Goal: Task Accomplishment & Management: Manage account settings

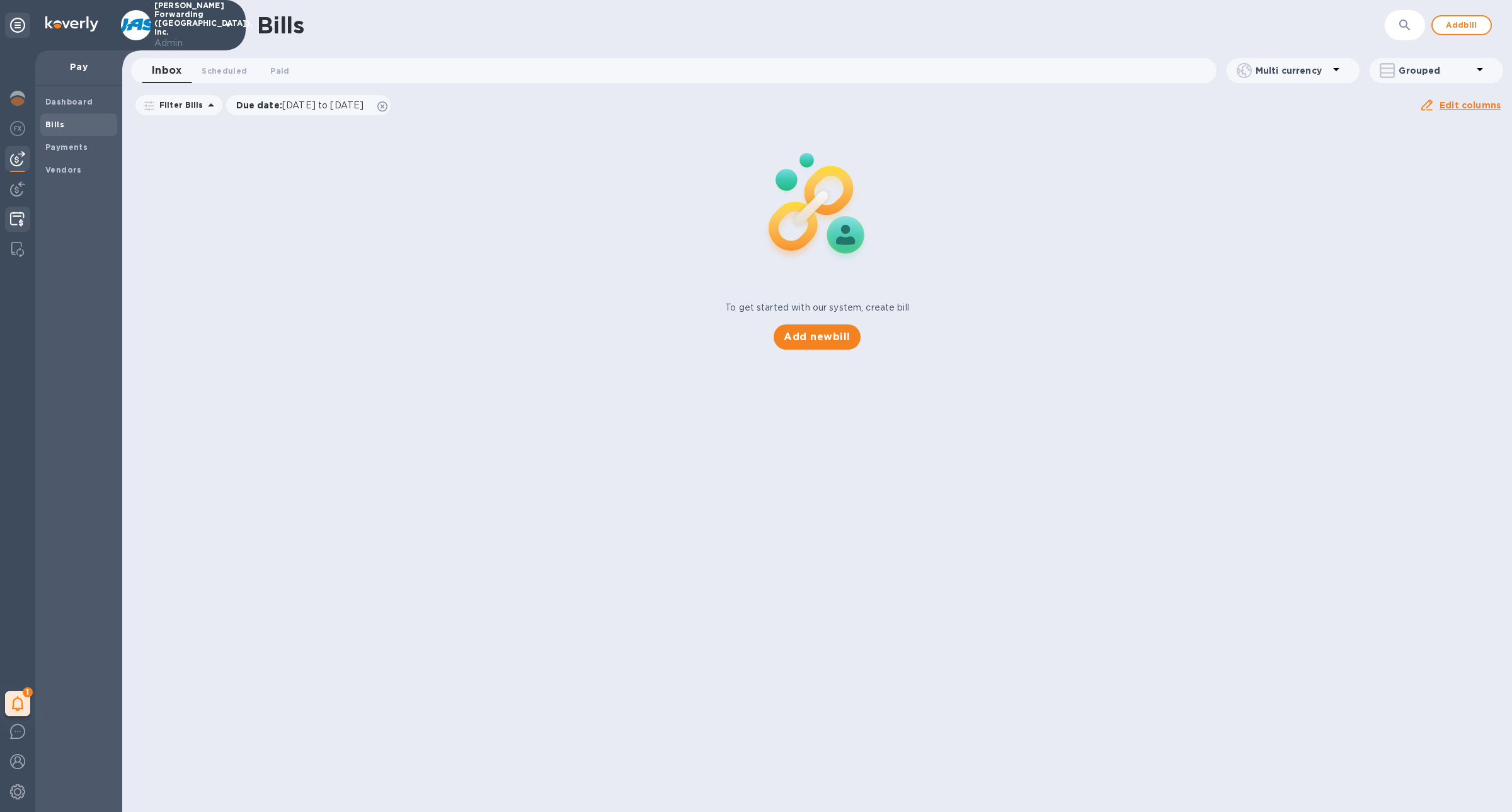
click at [12, 211] on div at bounding box center [16, 221] width 24 height 28
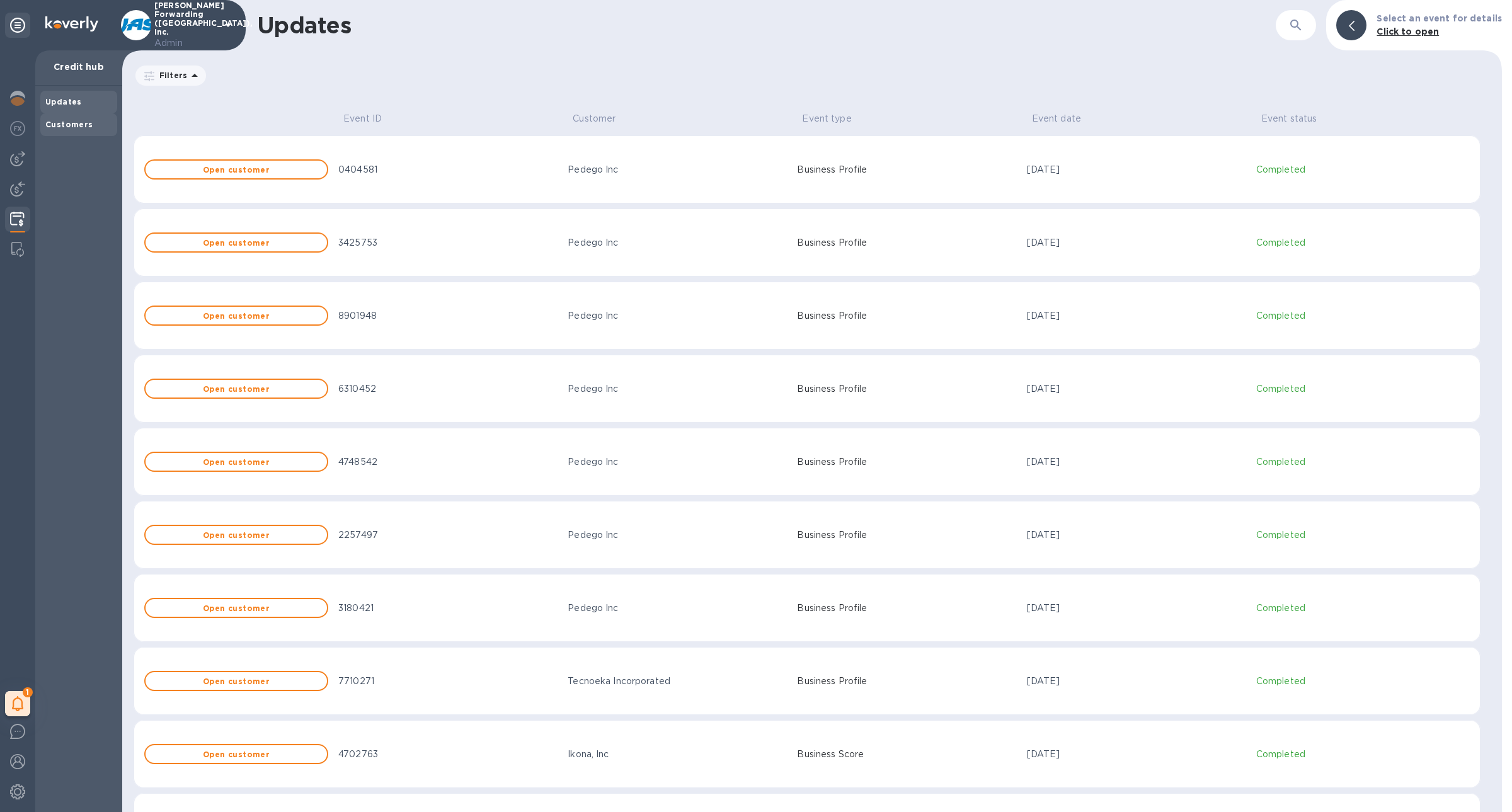
click at [65, 123] on b "Customers" at bounding box center [69, 124] width 48 height 9
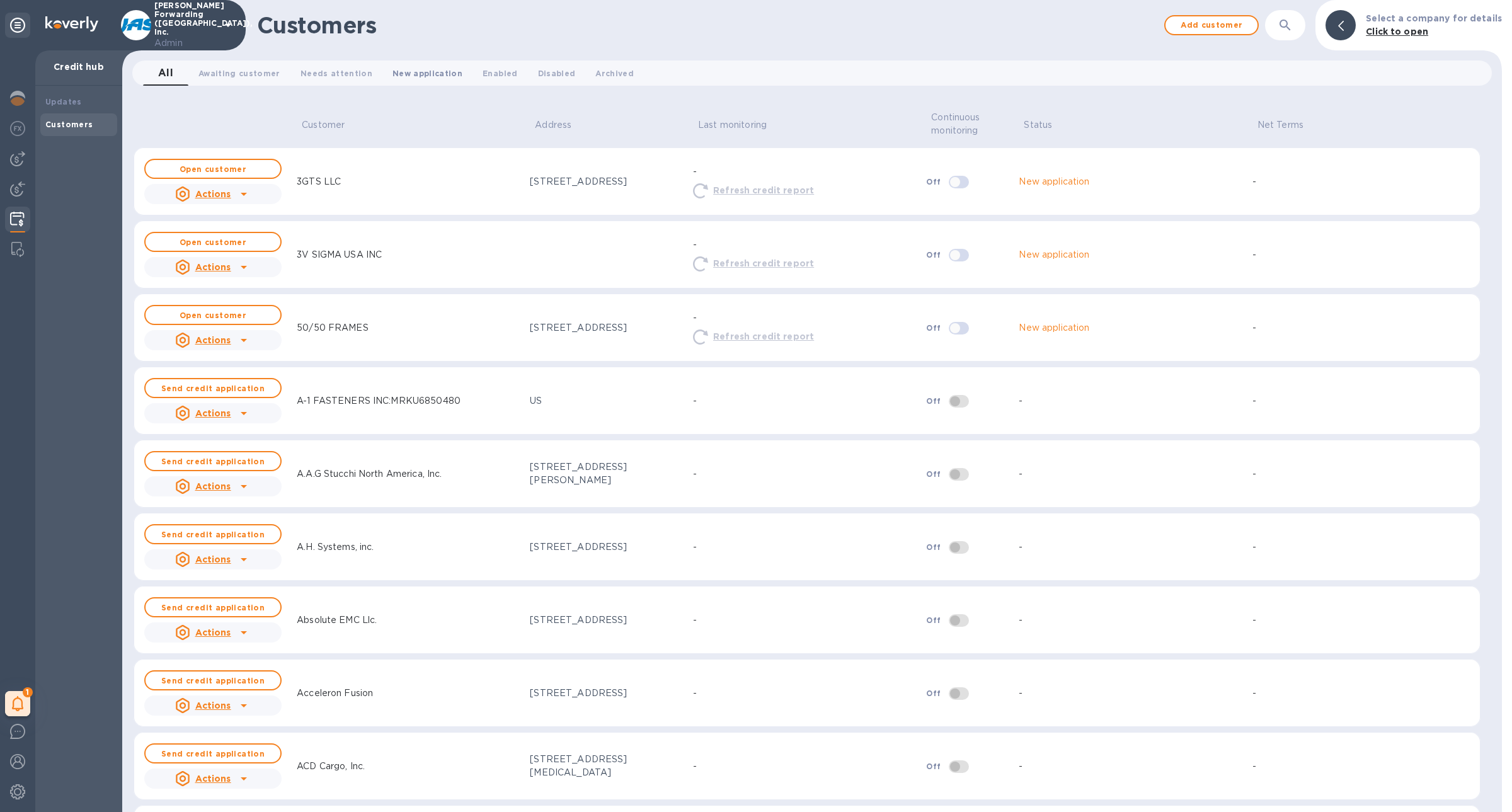
click at [408, 73] on span "New application 0" at bounding box center [428, 73] width 70 height 13
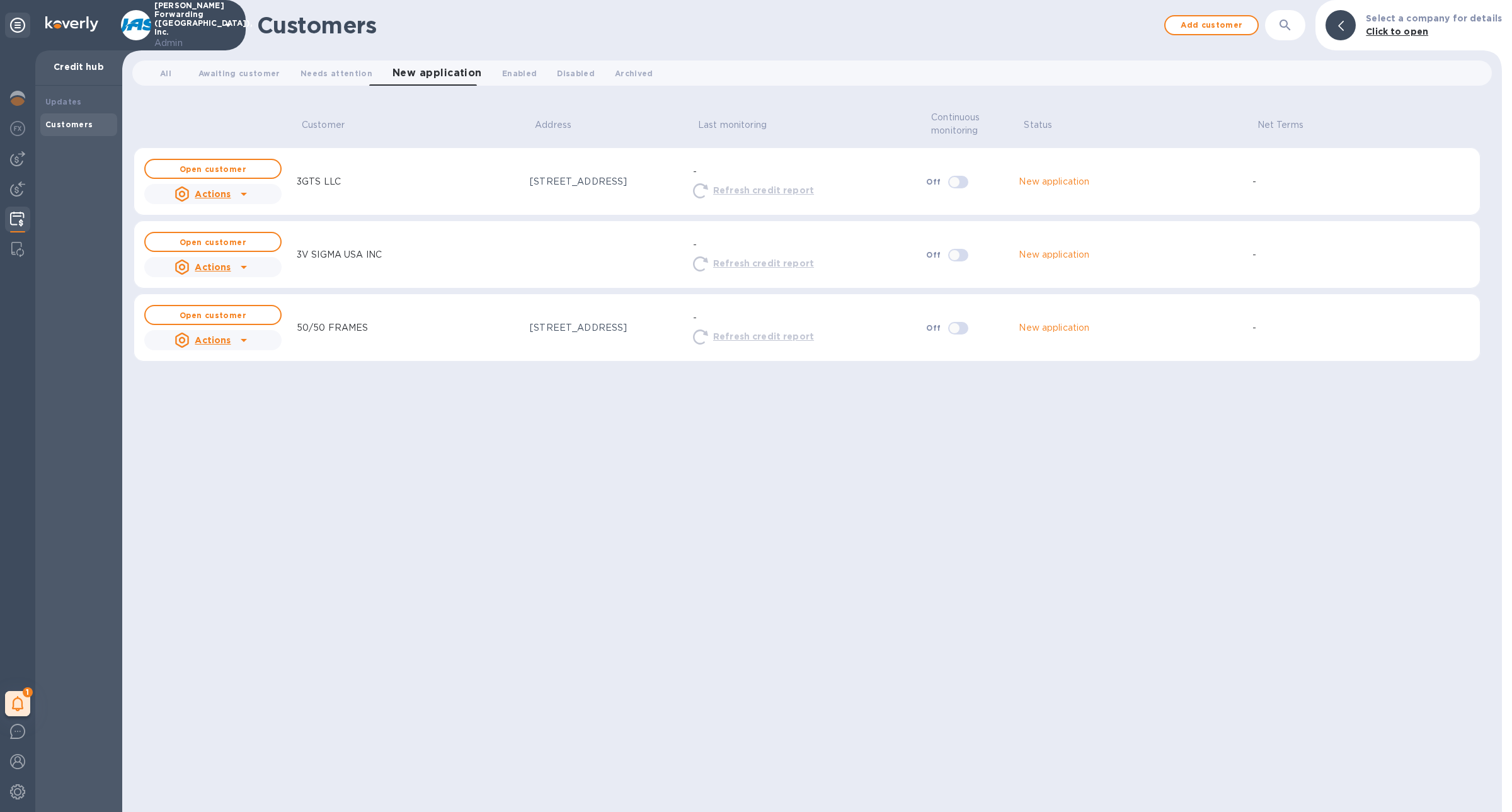
click at [301, 86] on div "All 0 Awaiting customer 0 Needs attention 0 New application 0 Enabled 0 Disable…" at bounding box center [812, 73] width 1370 height 35
click at [301, 84] on button "Needs attention 0" at bounding box center [336, 73] width 92 height 25
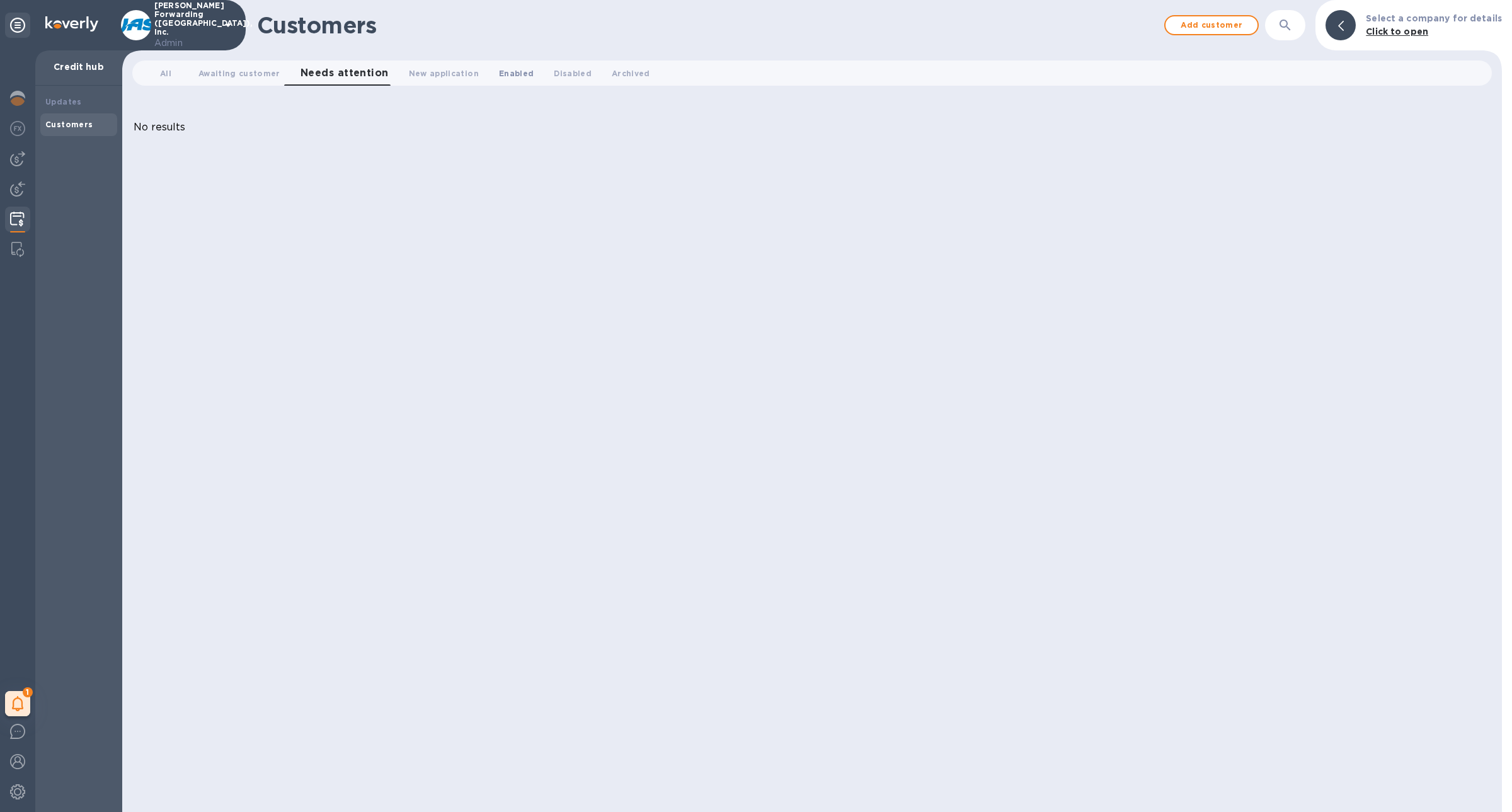
click at [510, 80] on span "Enabled 0" at bounding box center [516, 73] width 34 height 13
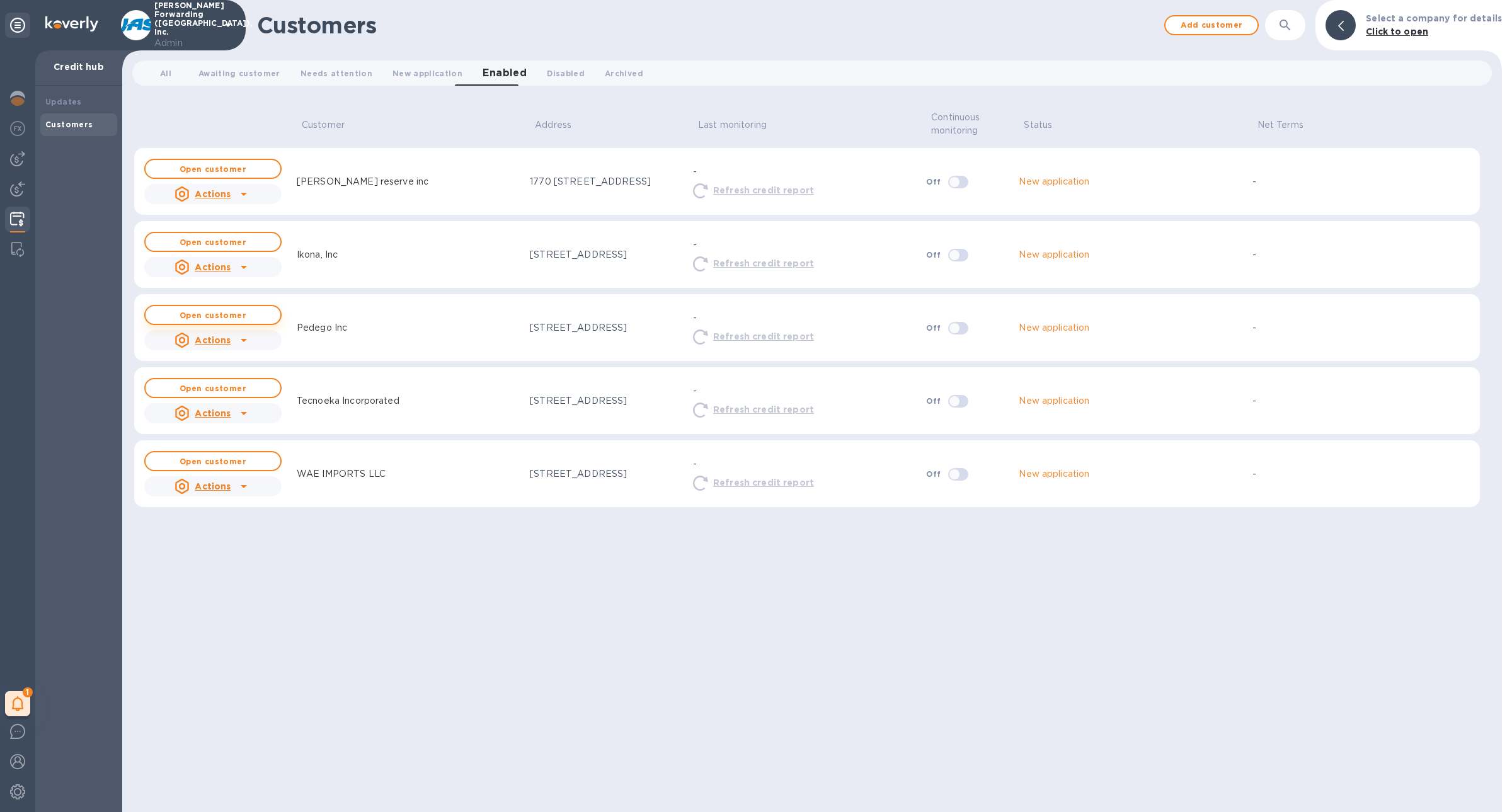
click at [261, 312] on span "Open customer" at bounding box center [212, 315] width 115 height 8
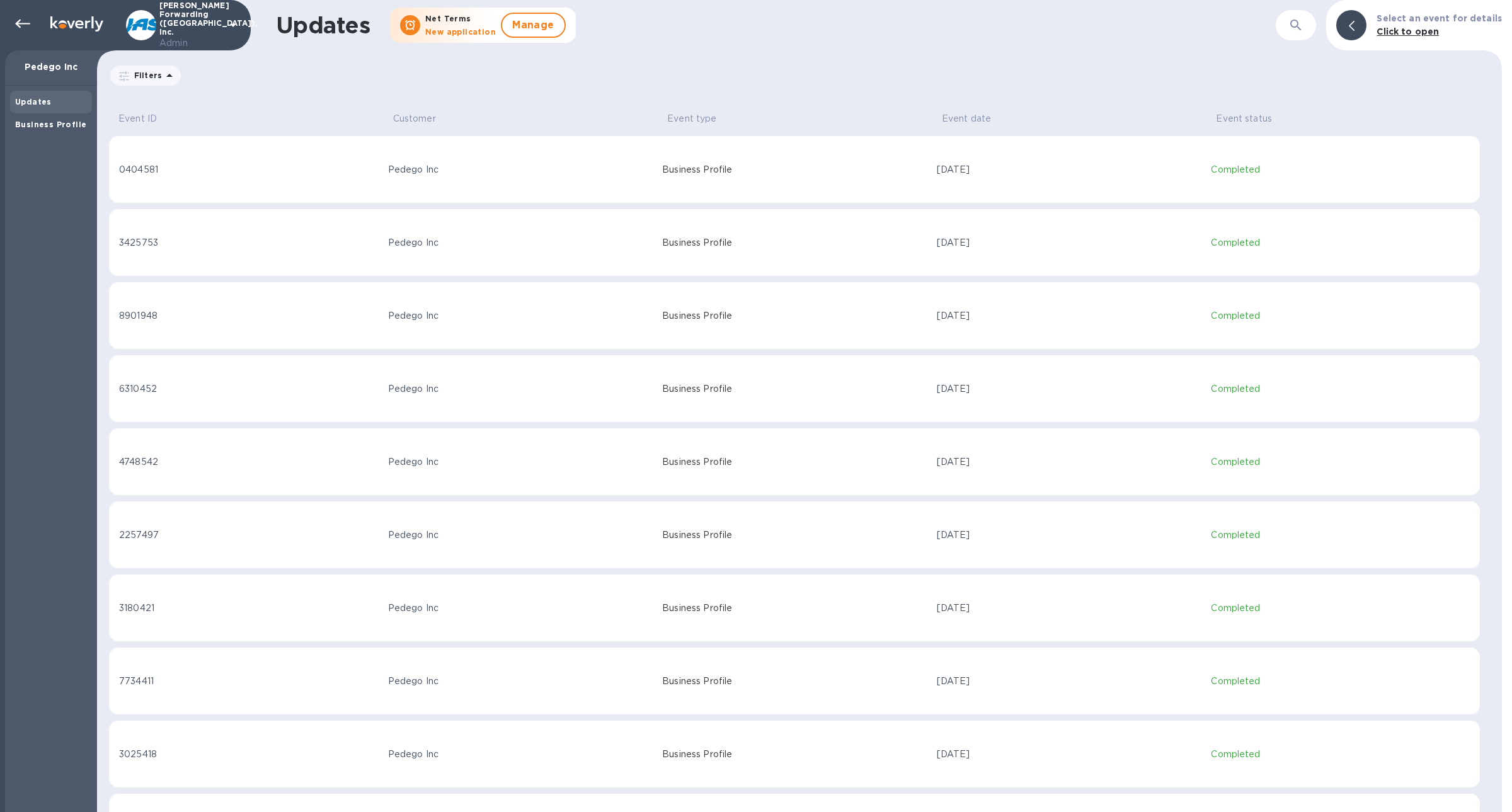
click at [58, 136] on div "Updates Business Profile" at bounding box center [51, 449] width 92 height 727
click at [55, 129] on b "Business Profile" at bounding box center [50, 124] width 71 height 9
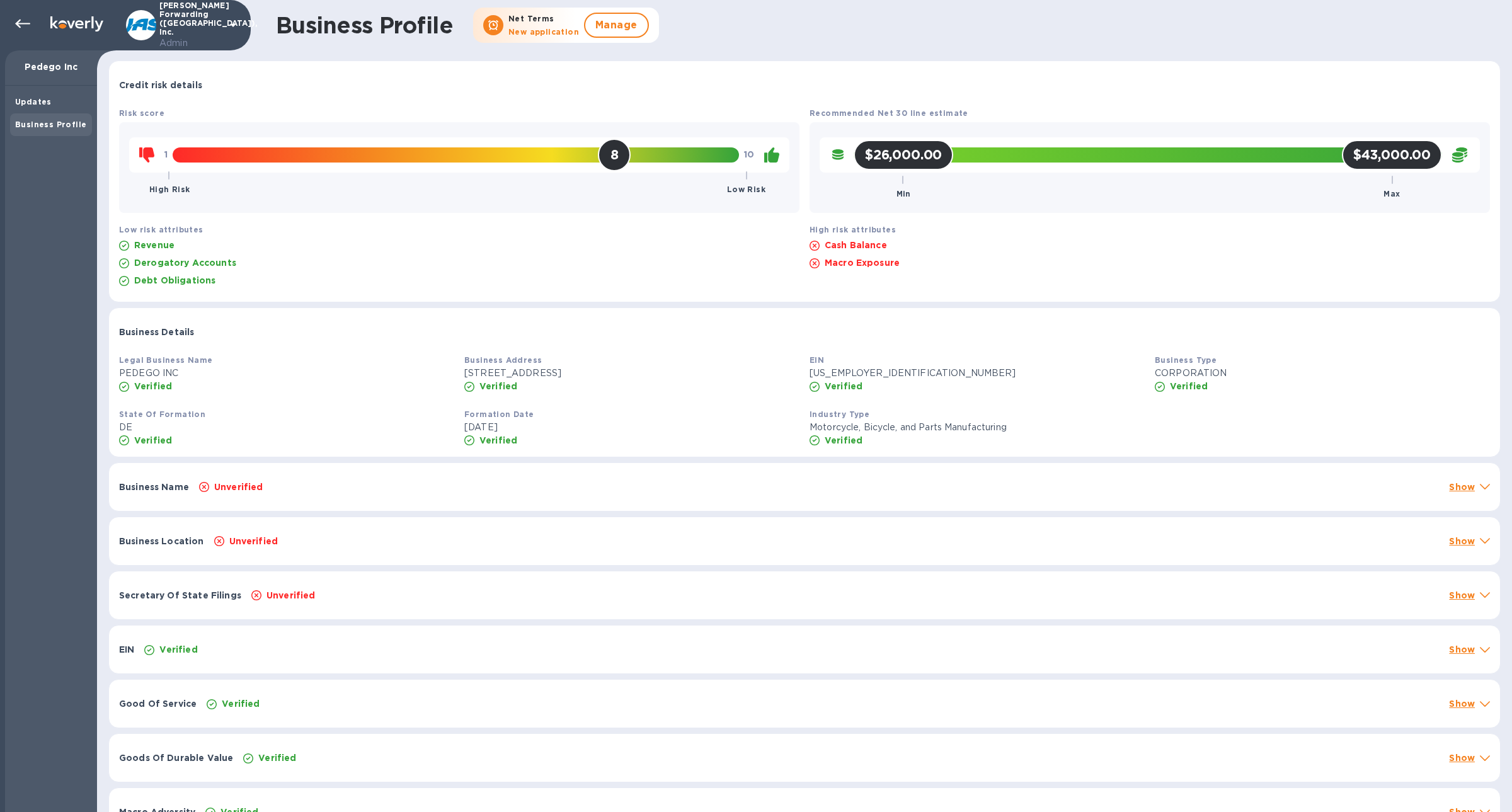
scroll to position [24, 0]
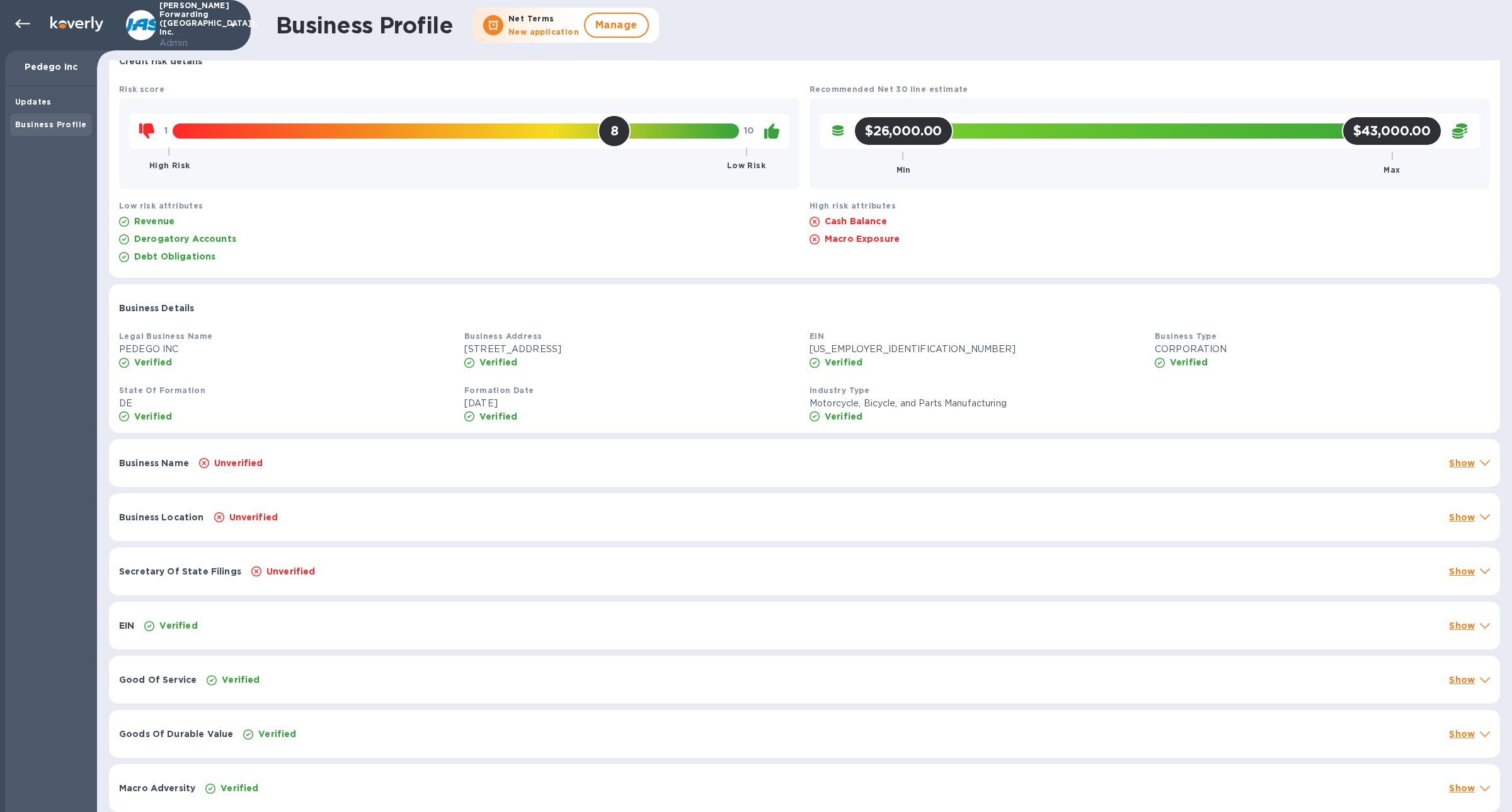
click at [514, 465] on div "Unverified" at bounding box center [819, 463] width 1245 height 18
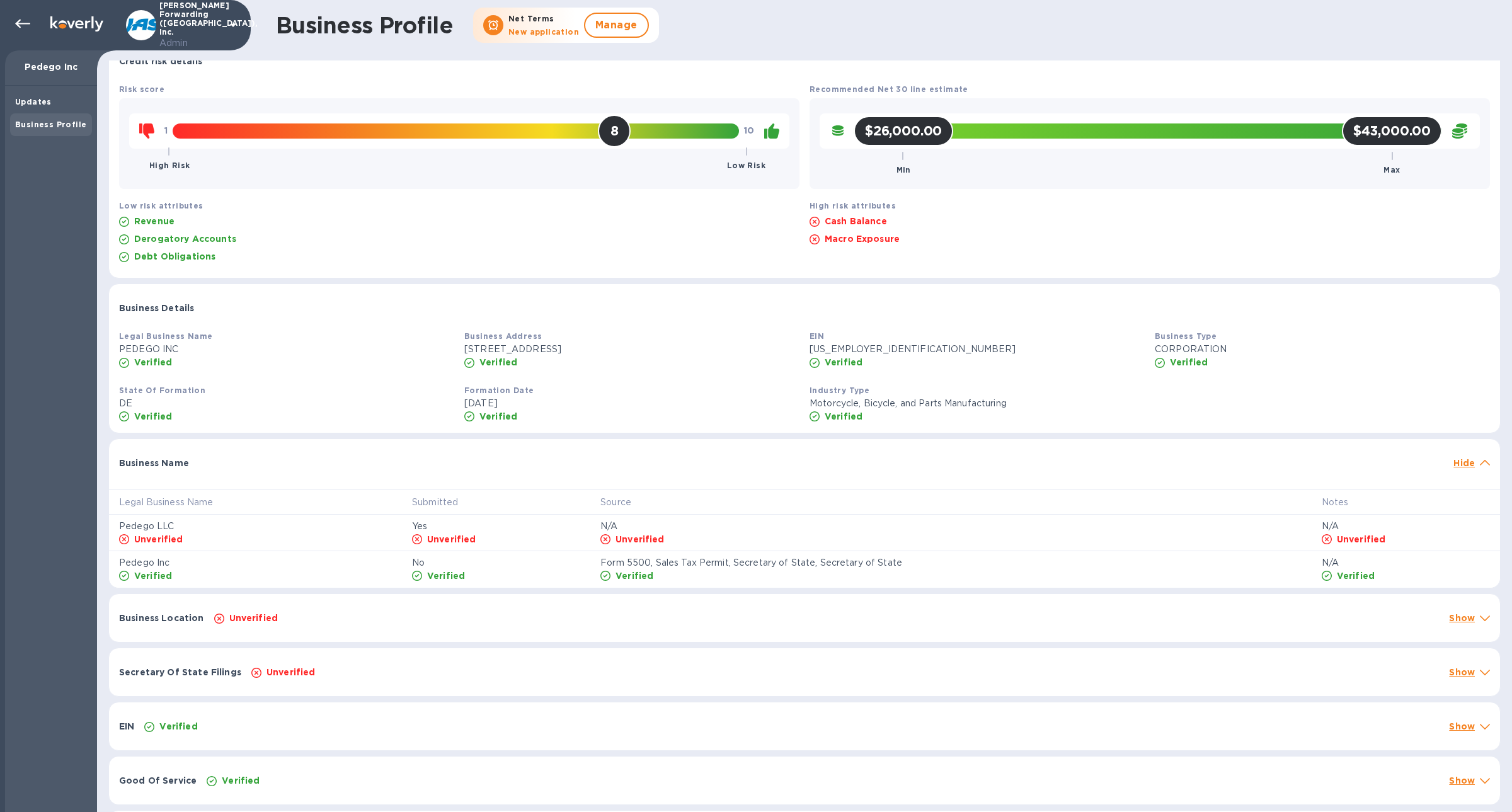
click at [514, 465] on div "Business Name" at bounding box center [781, 463] width 1335 height 23
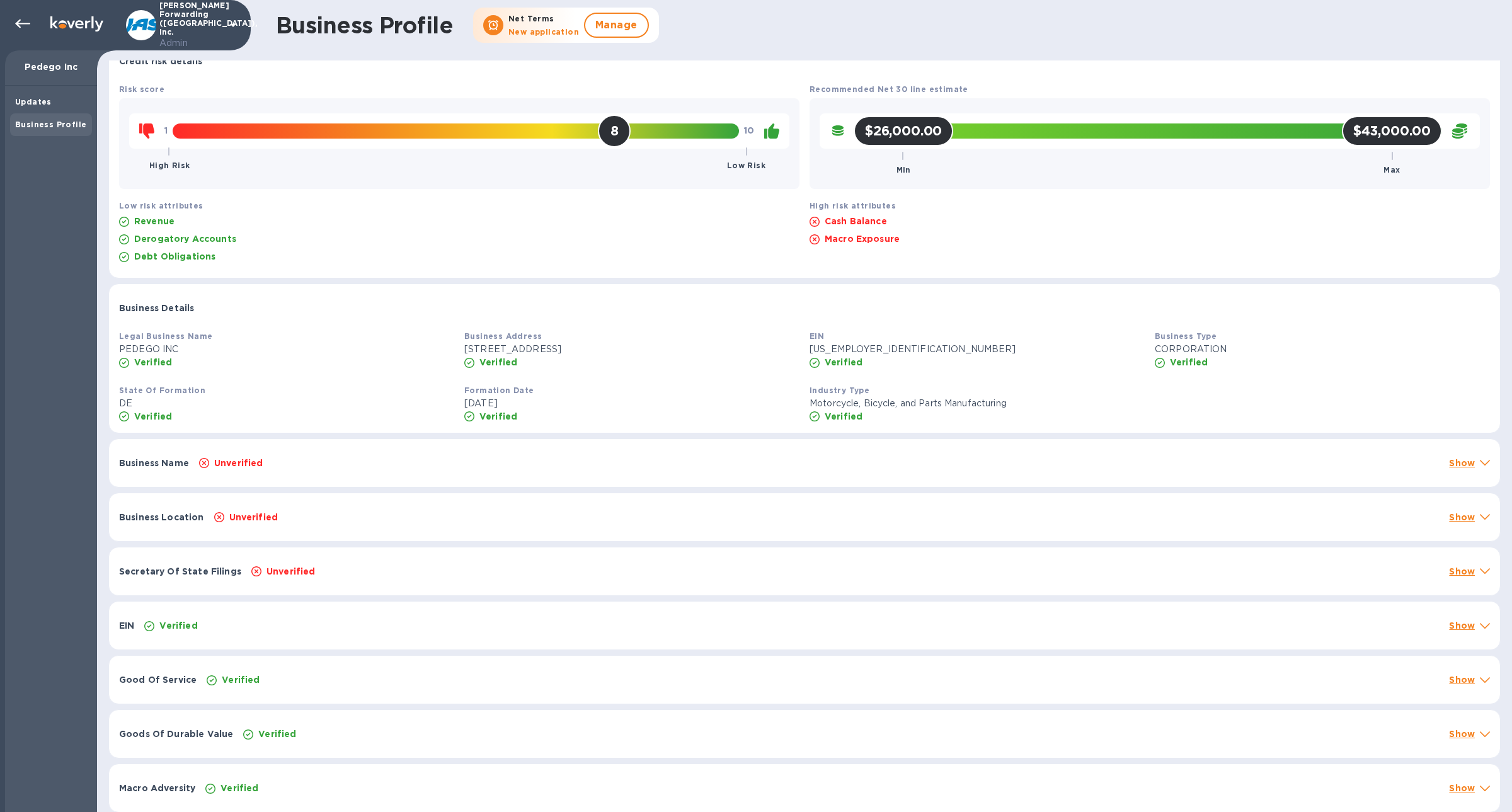
click at [514, 465] on div "Unverified" at bounding box center [819, 463] width 1245 height 18
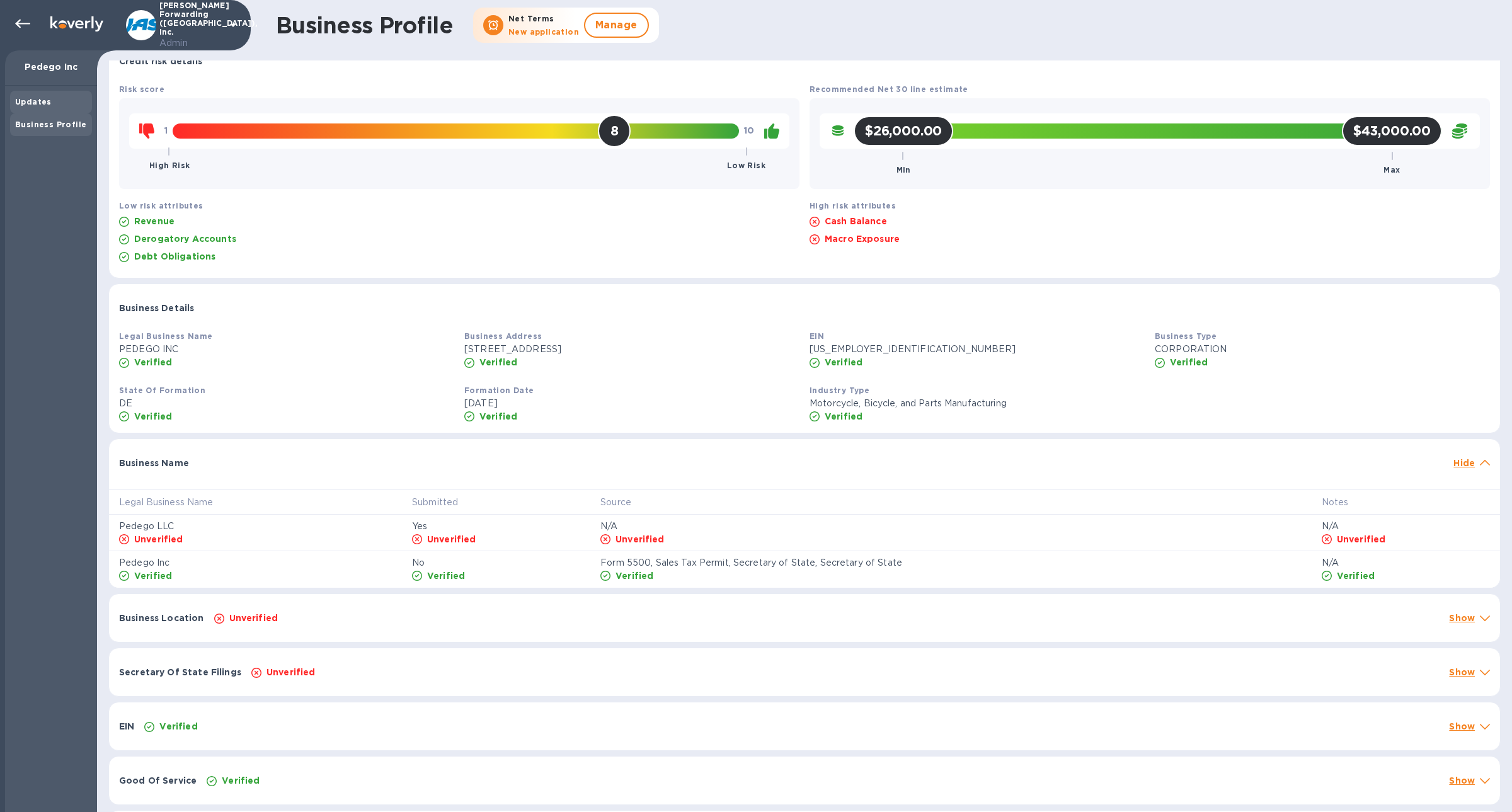
click at [41, 106] on div "Updates" at bounding box center [51, 102] width 72 height 12
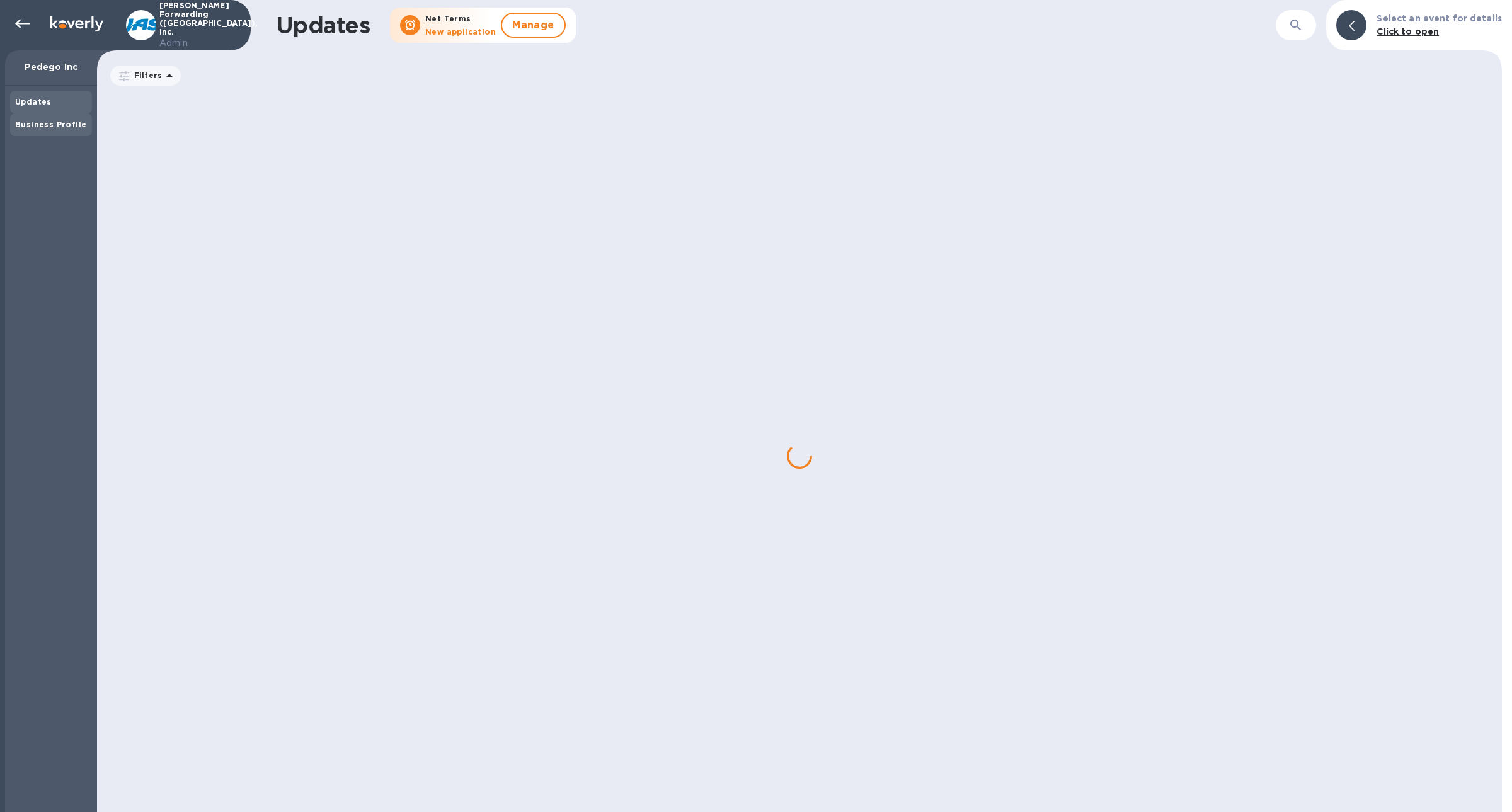
click at [47, 123] on b "Business Profile" at bounding box center [50, 124] width 71 height 9
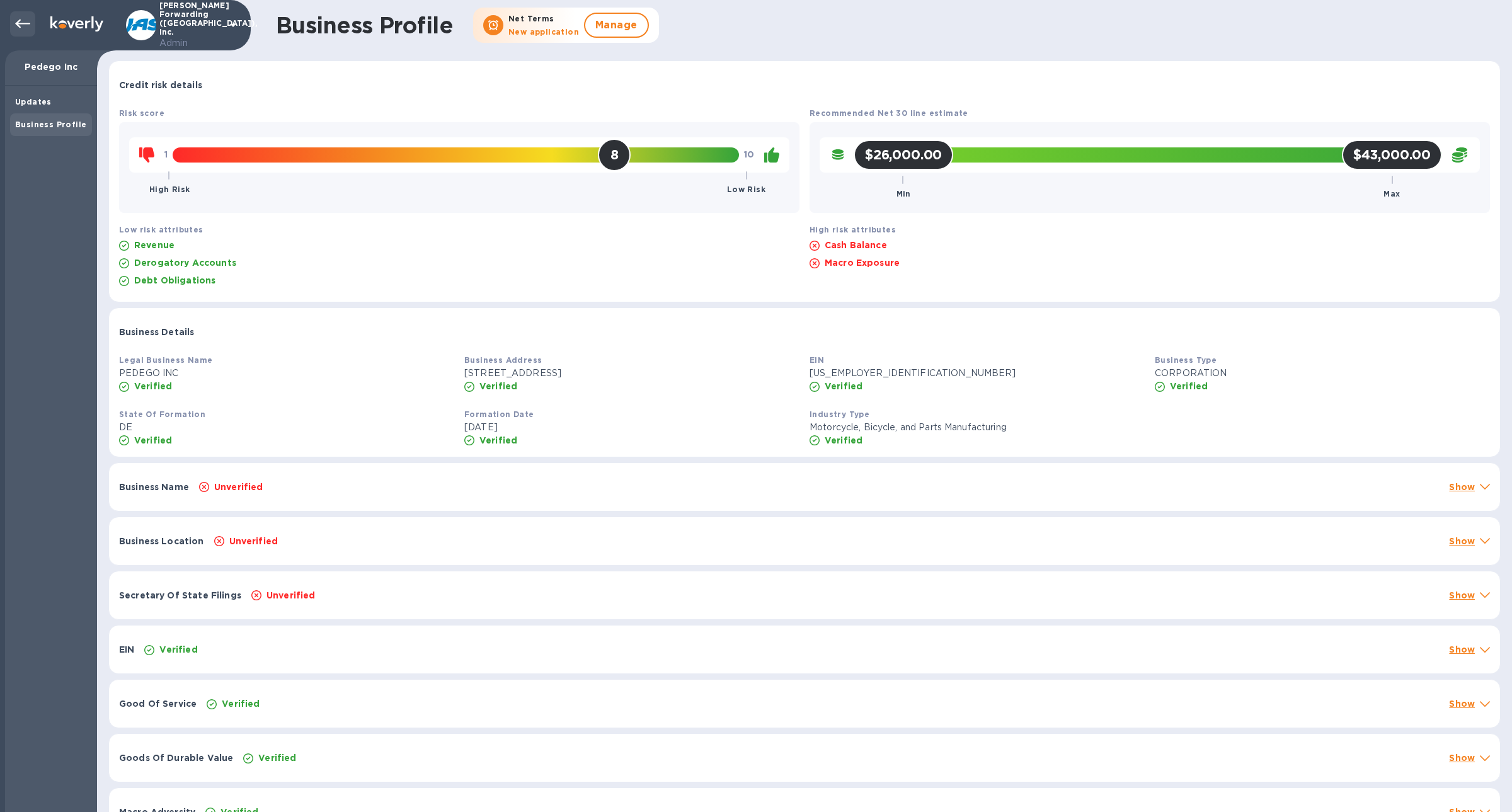
click at [26, 19] on icon at bounding box center [22, 23] width 15 height 15
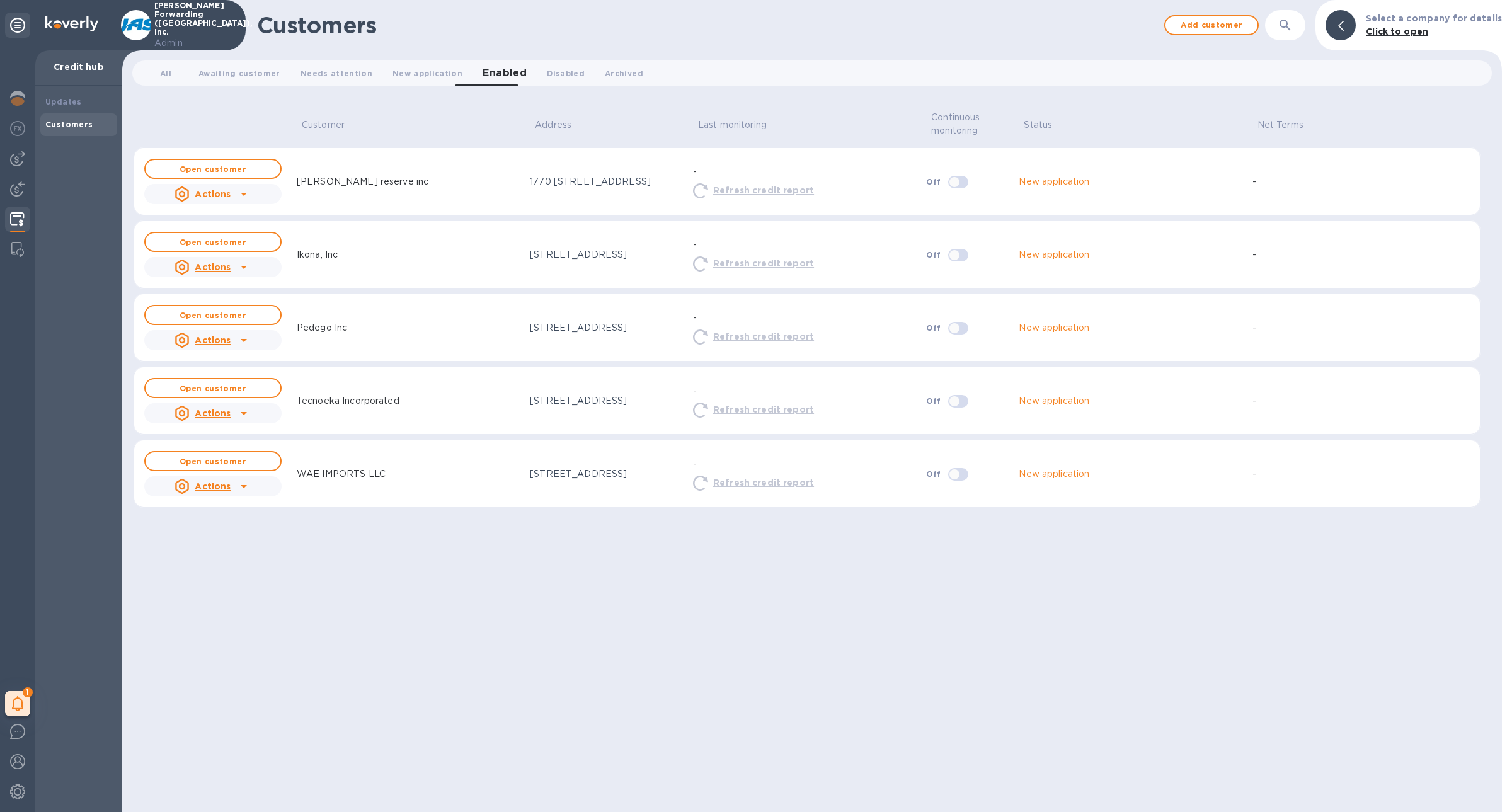
click at [243, 340] on icon at bounding box center [244, 340] width 6 height 3
click at [267, 456] on p "Admin refresh profile" at bounding box center [228, 451] width 102 height 13
click at [244, 305] on button "Open customer" at bounding box center [213, 315] width 137 height 20
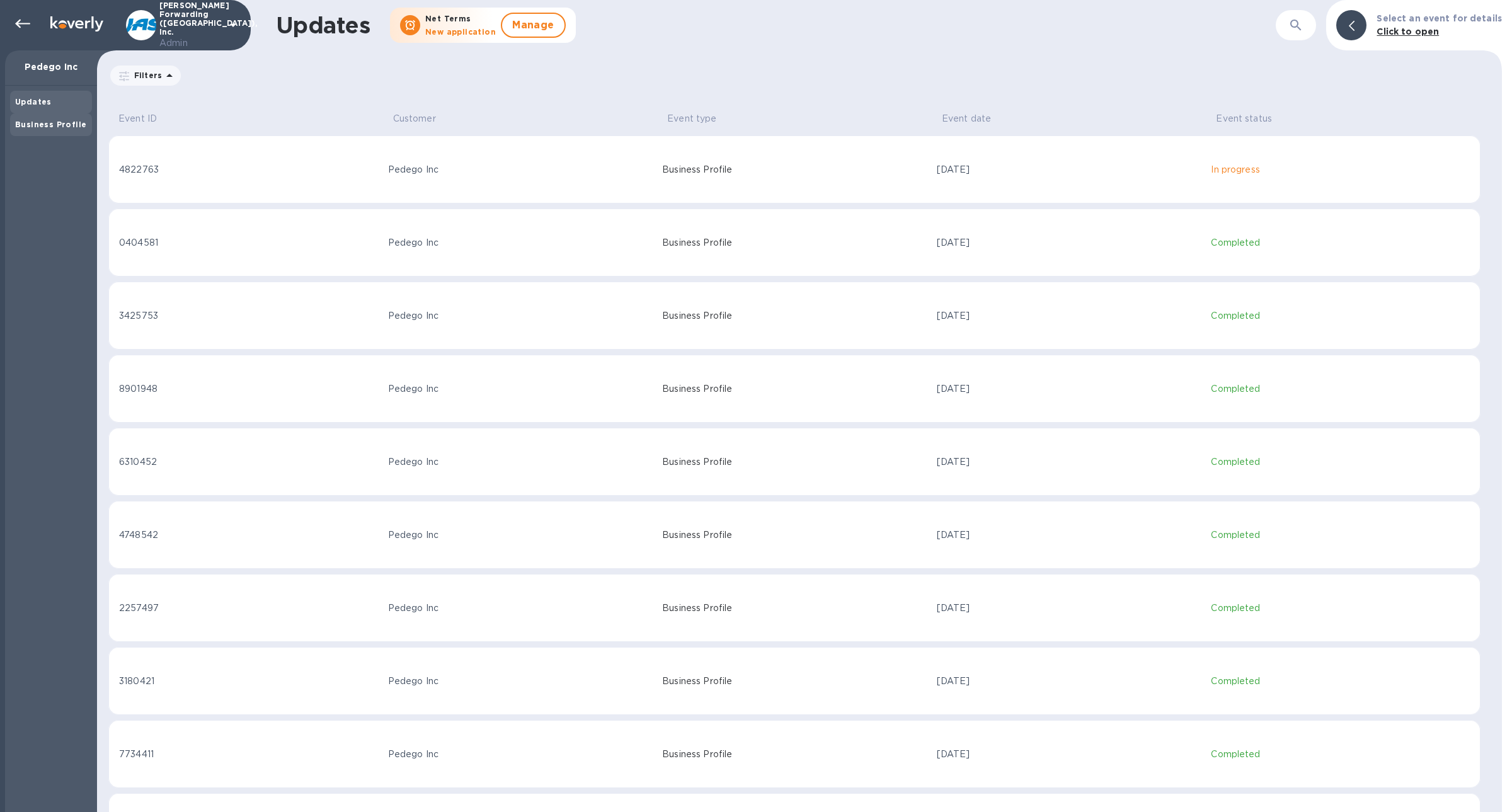
click at [73, 123] on b "Business Profile" at bounding box center [50, 124] width 71 height 9
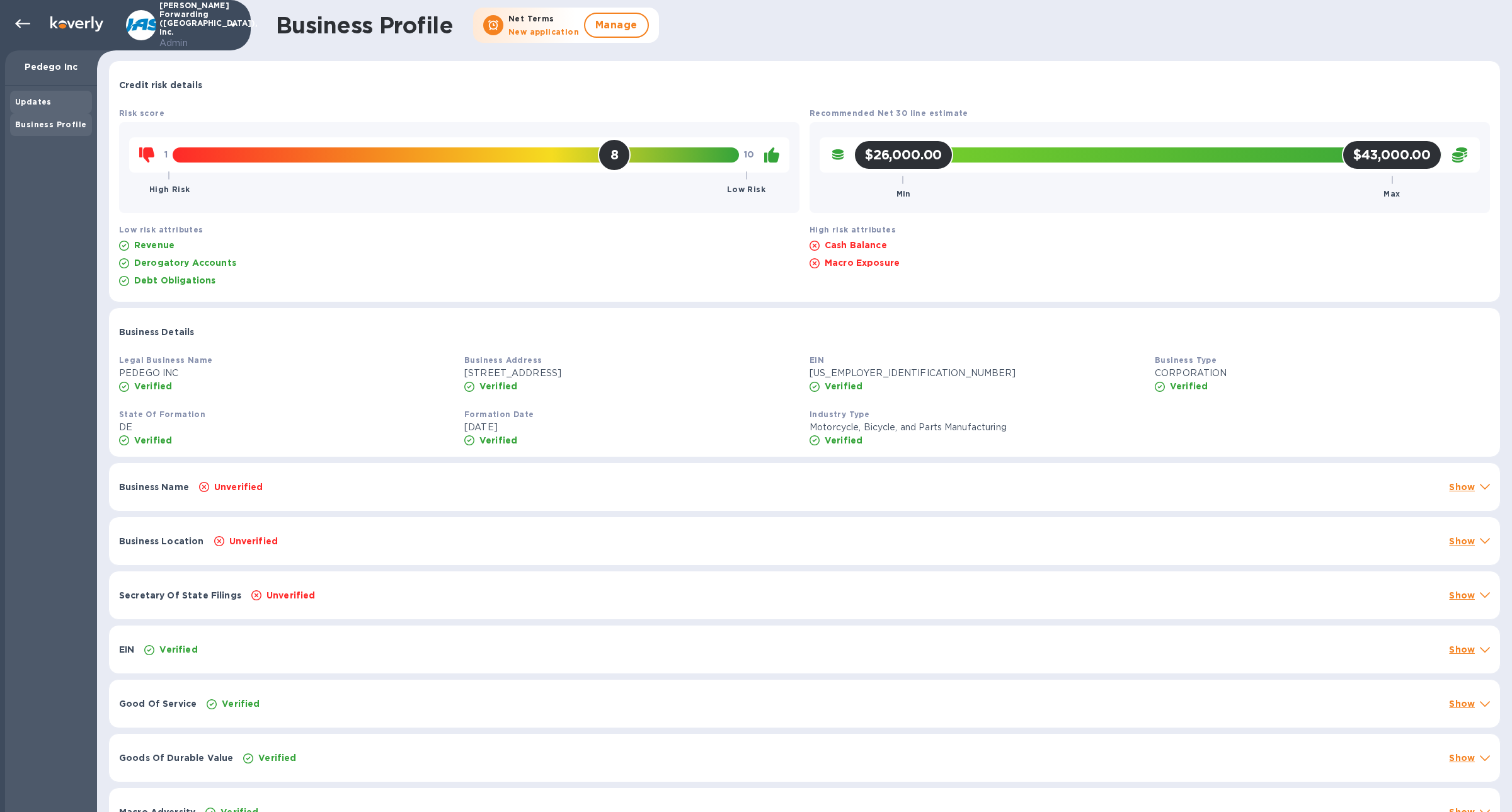
click at [66, 105] on div "Updates" at bounding box center [51, 102] width 72 height 12
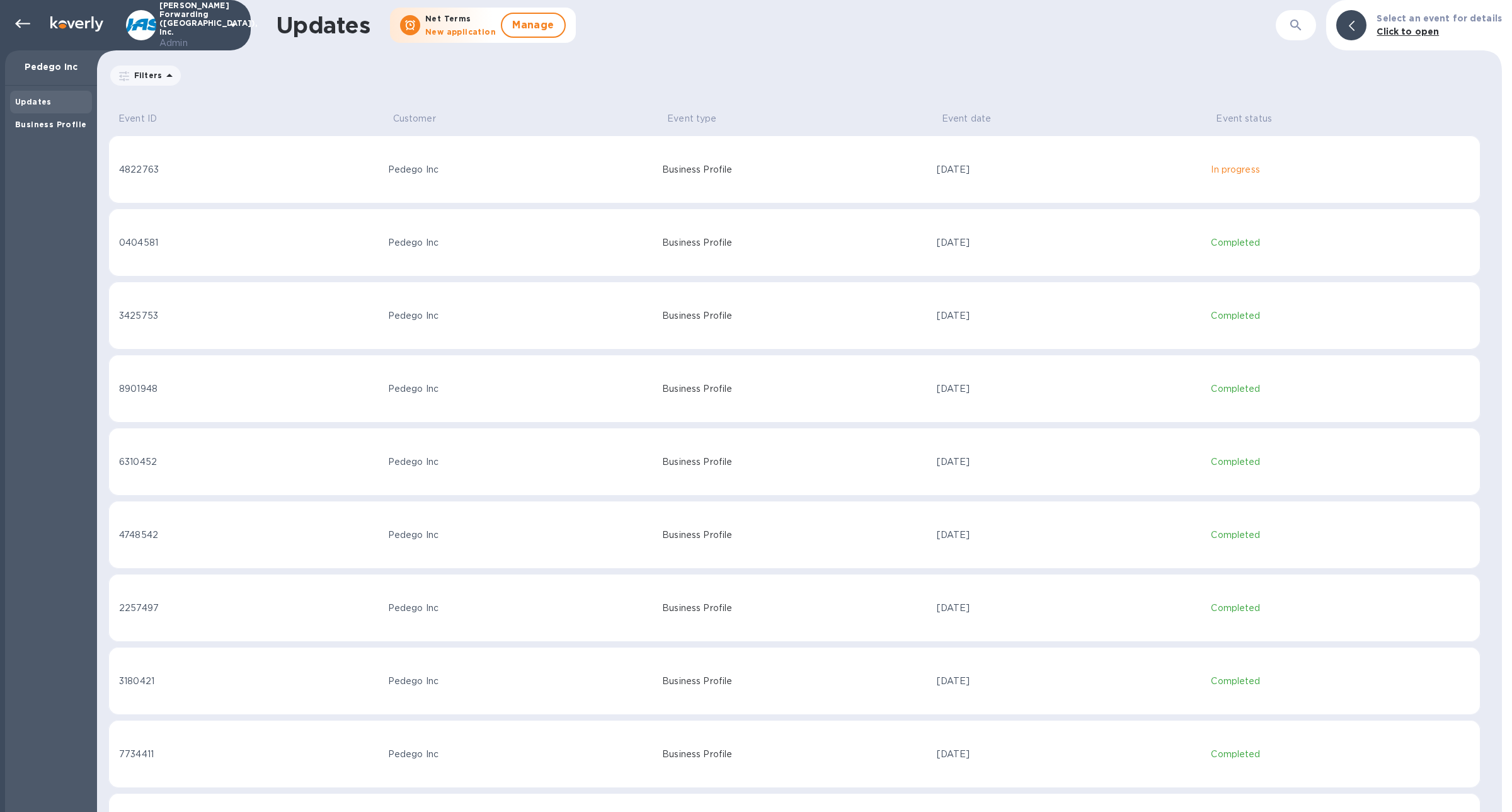
click at [66, 105] on div "Updates" at bounding box center [51, 102] width 72 height 12
click at [62, 130] on div "Business Profile" at bounding box center [51, 125] width 72 height 12
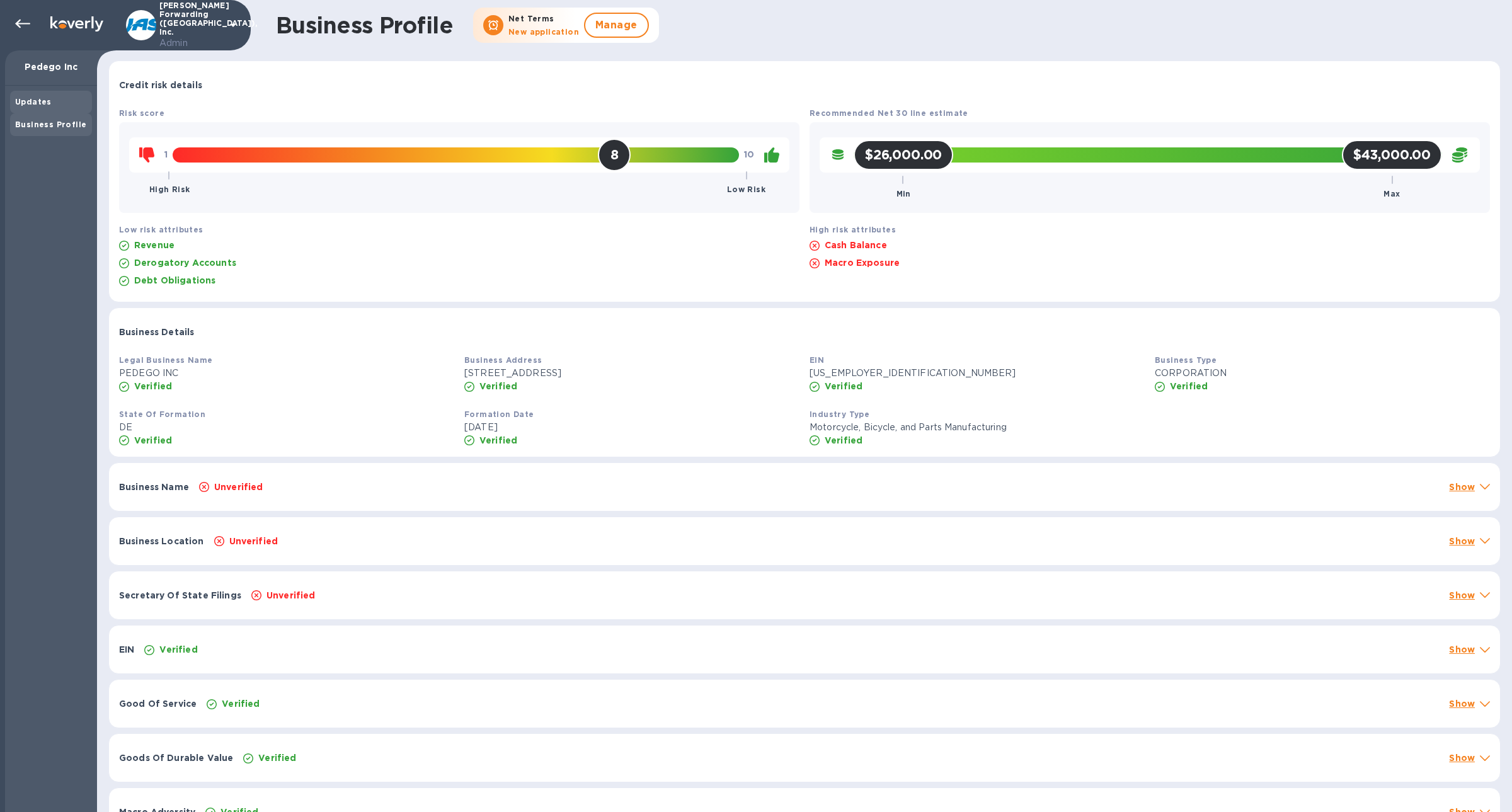
click at [44, 107] on div "Updates" at bounding box center [51, 102] width 72 height 12
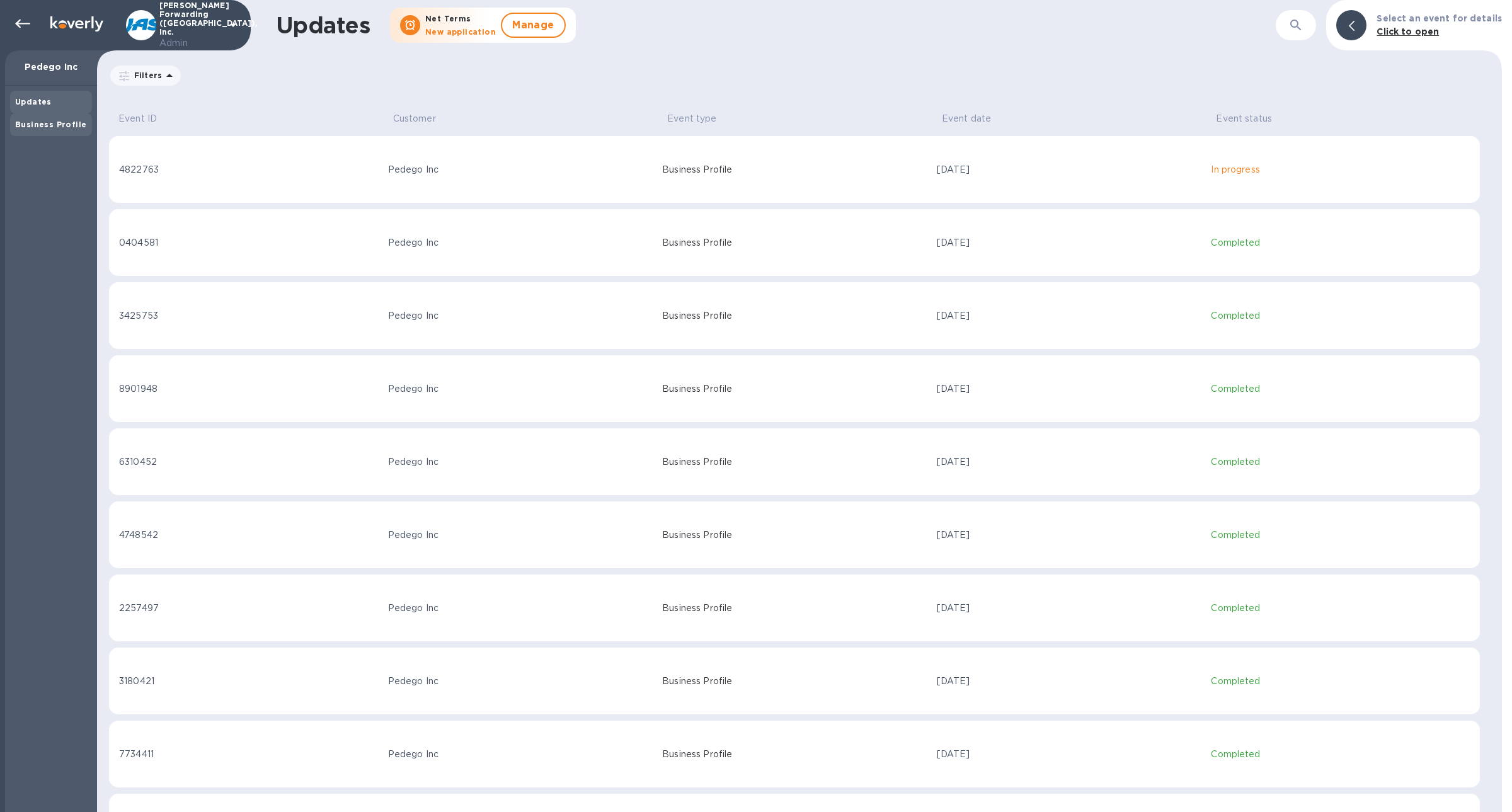
click at [37, 123] on b "Business Profile" at bounding box center [50, 124] width 71 height 9
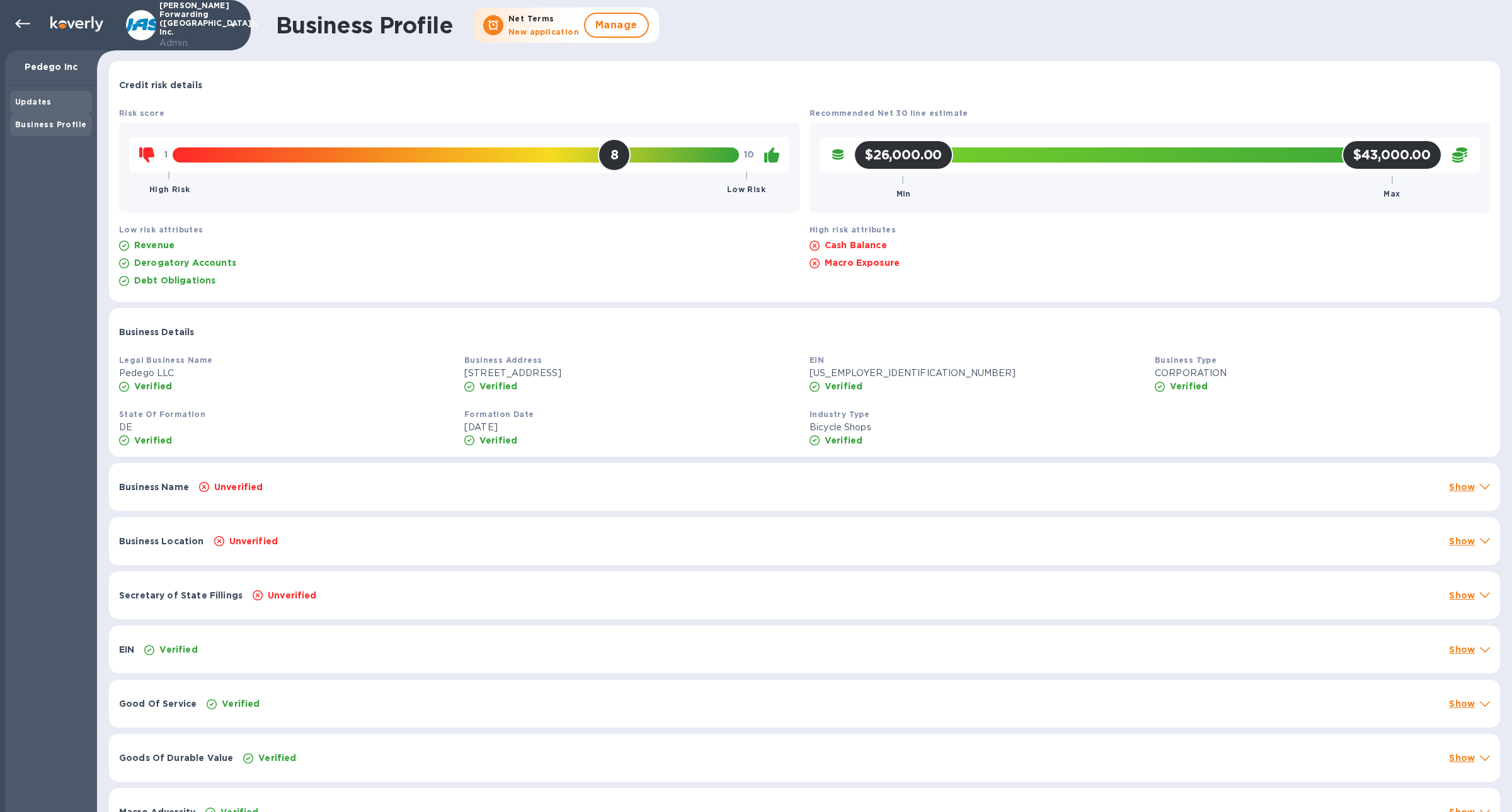
click at [34, 91] on div "Updates" at bounding box center [51, 102] width 82 height 23
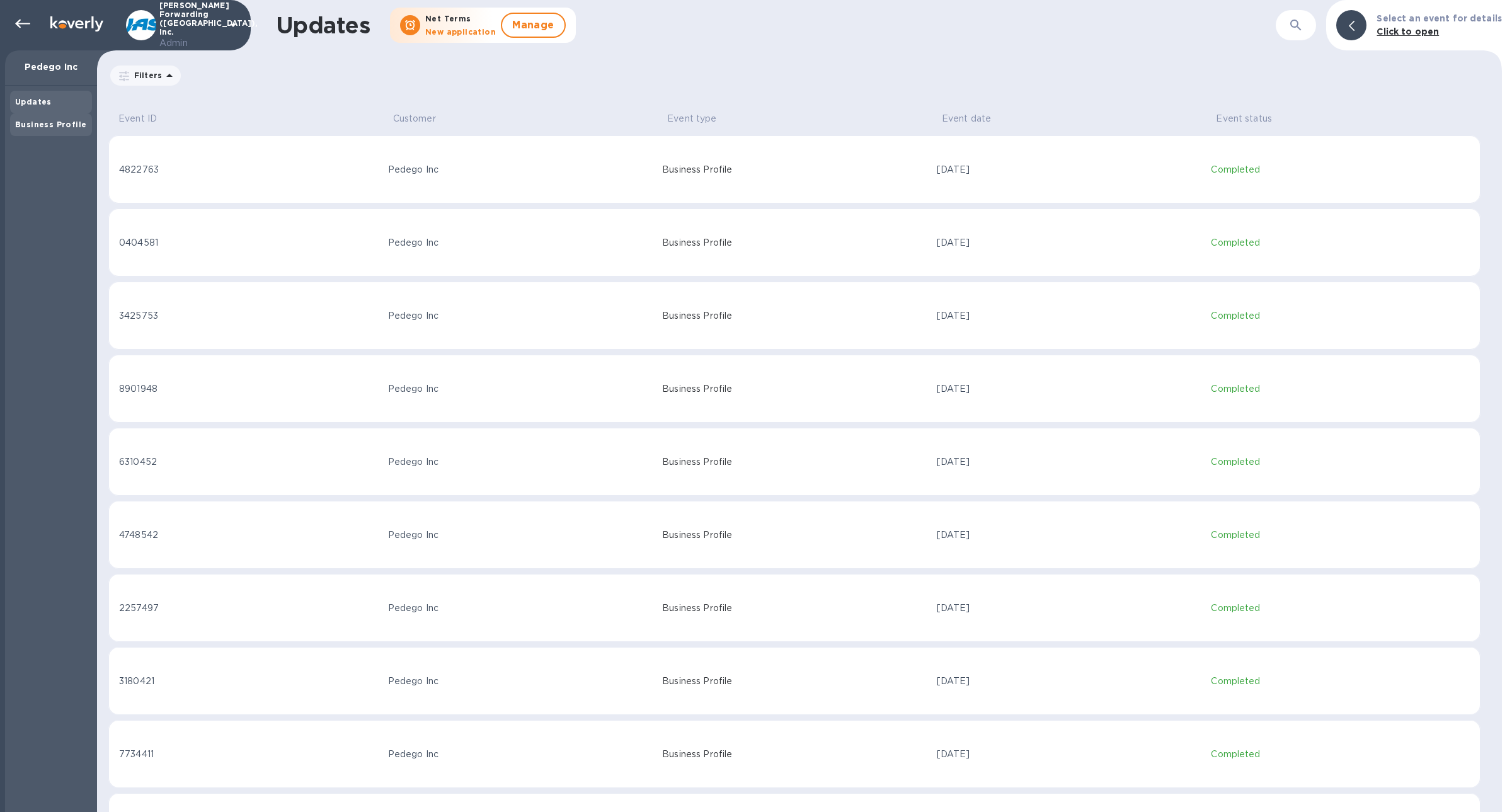
click at [37, 116] on div "Business Profile" at bounding box center [51, 124] width 82 height 23
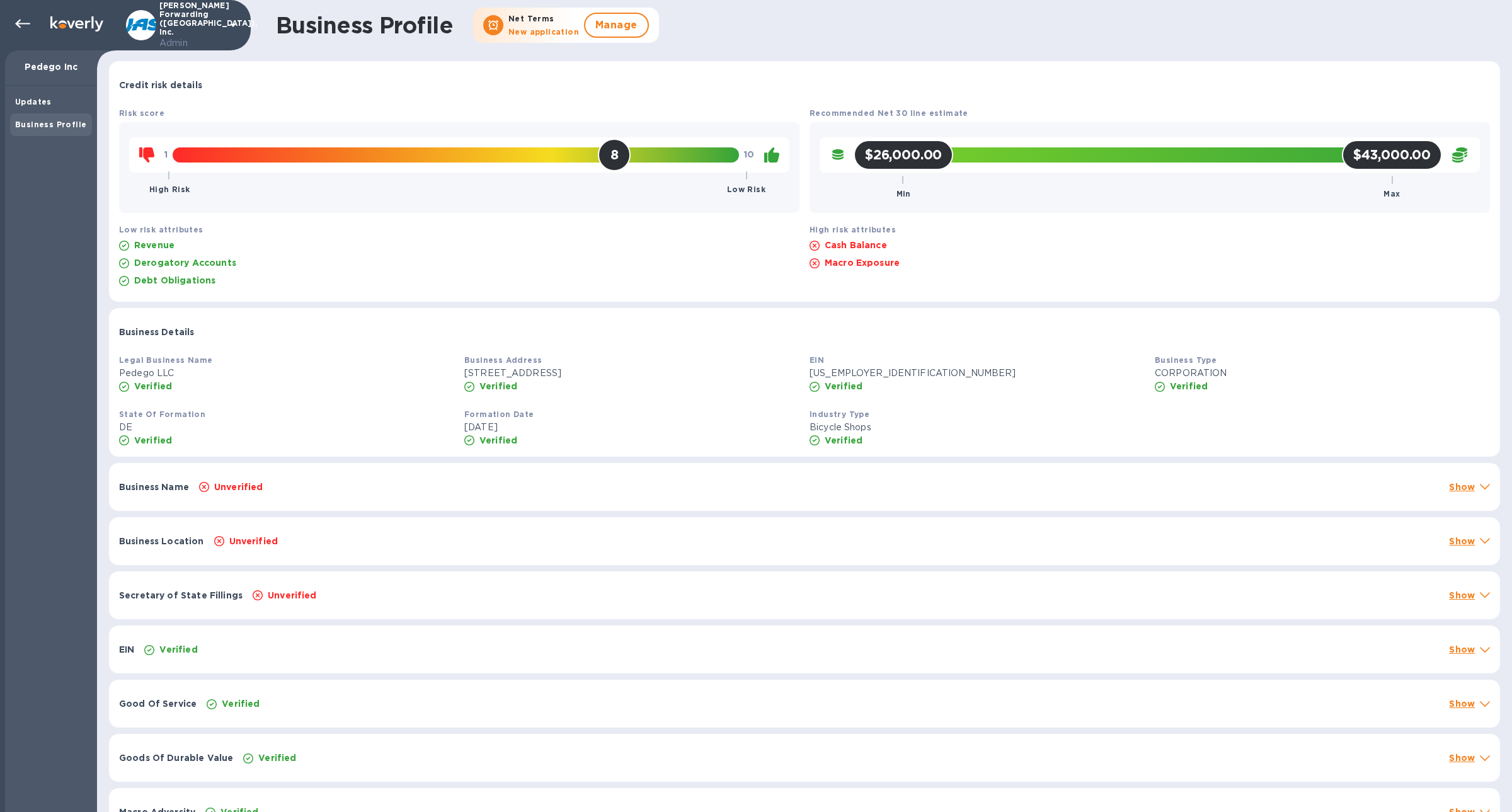
click at [306, 483] on div "Unverified" at bounding box center [819, 487] width 1245 height 18
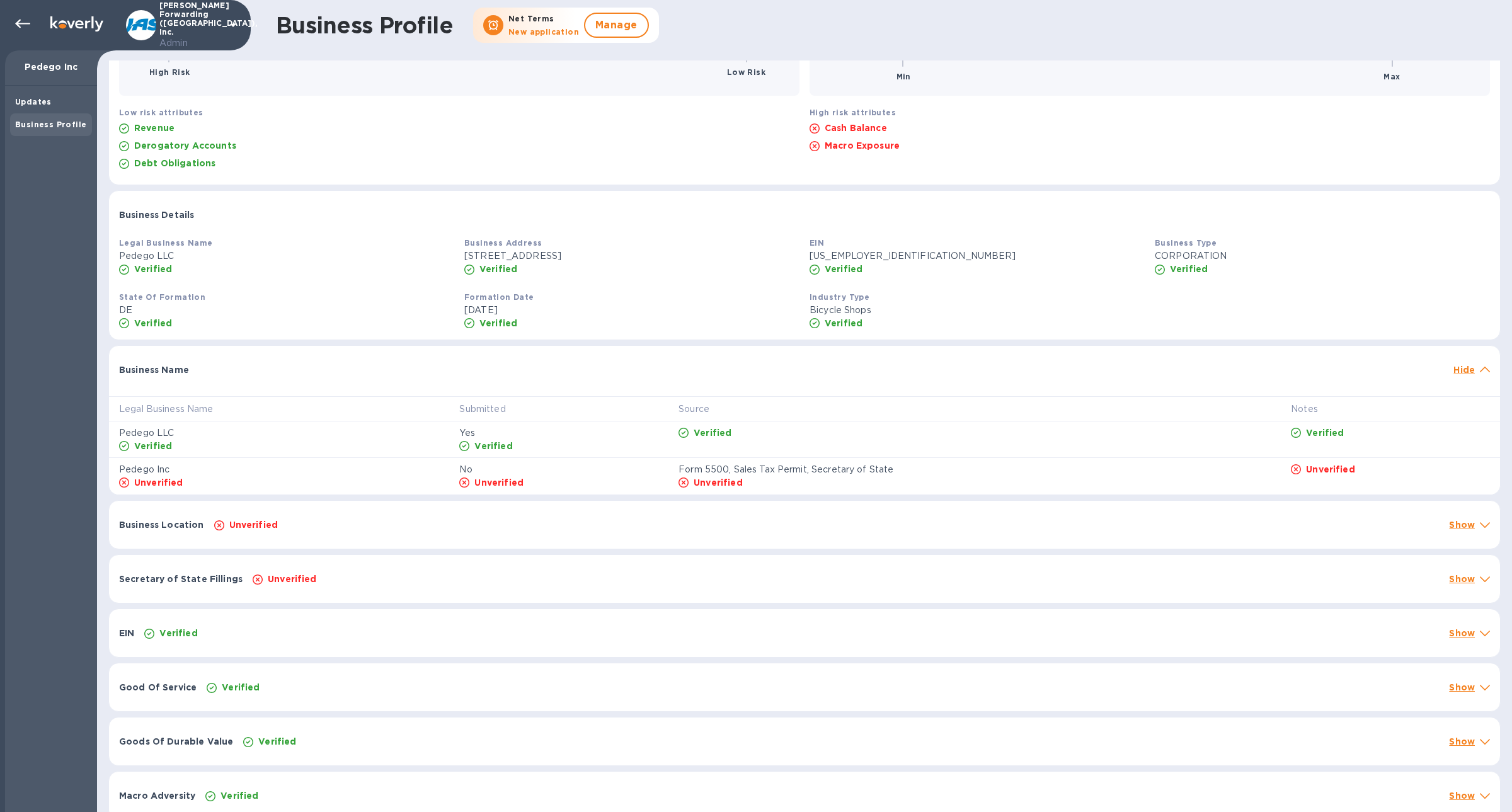
scroll to position [123, 0]
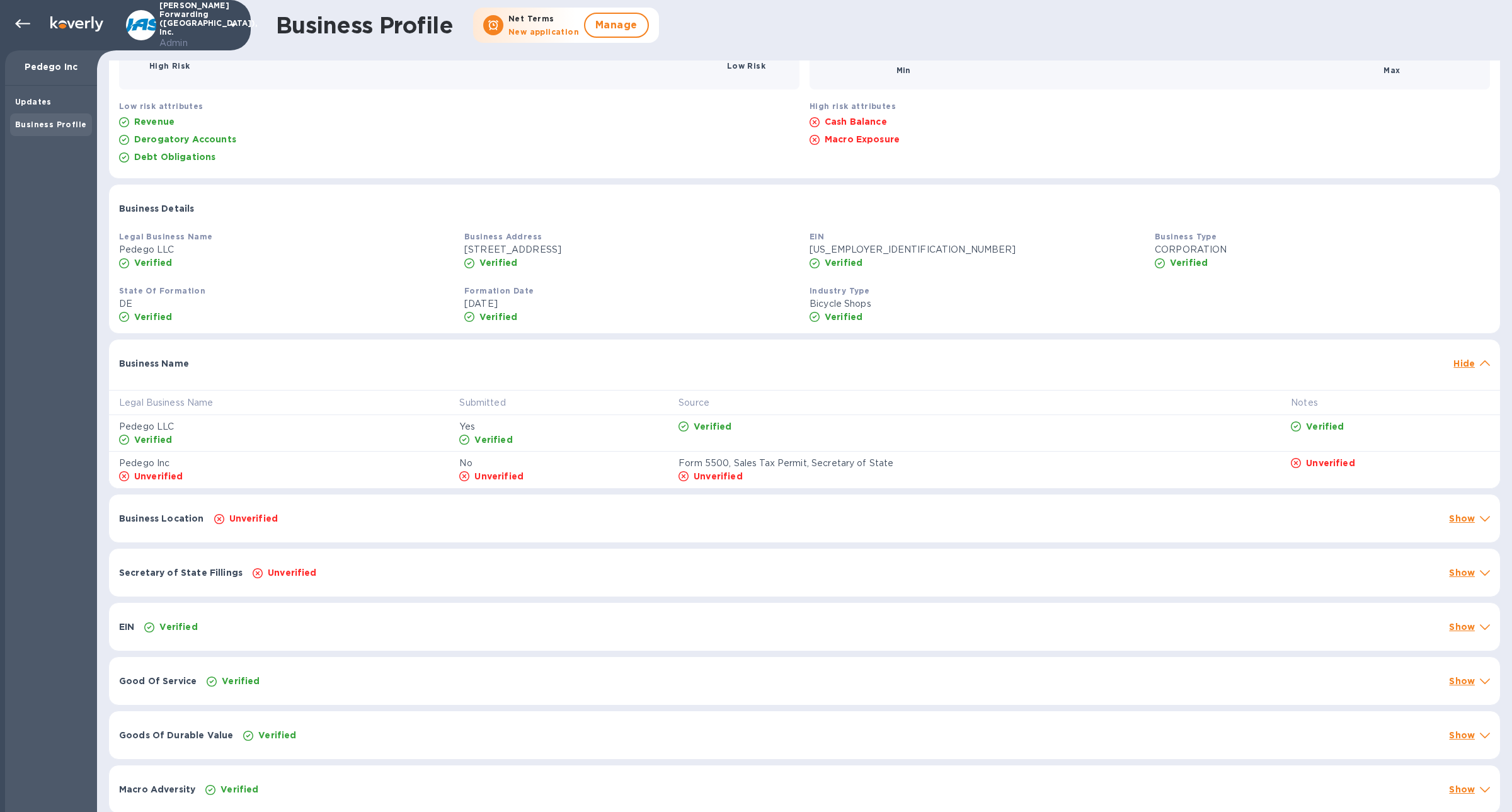
click at [293, 630] on div "Verified" at bounding box center [792, 627] width 1300 height 18
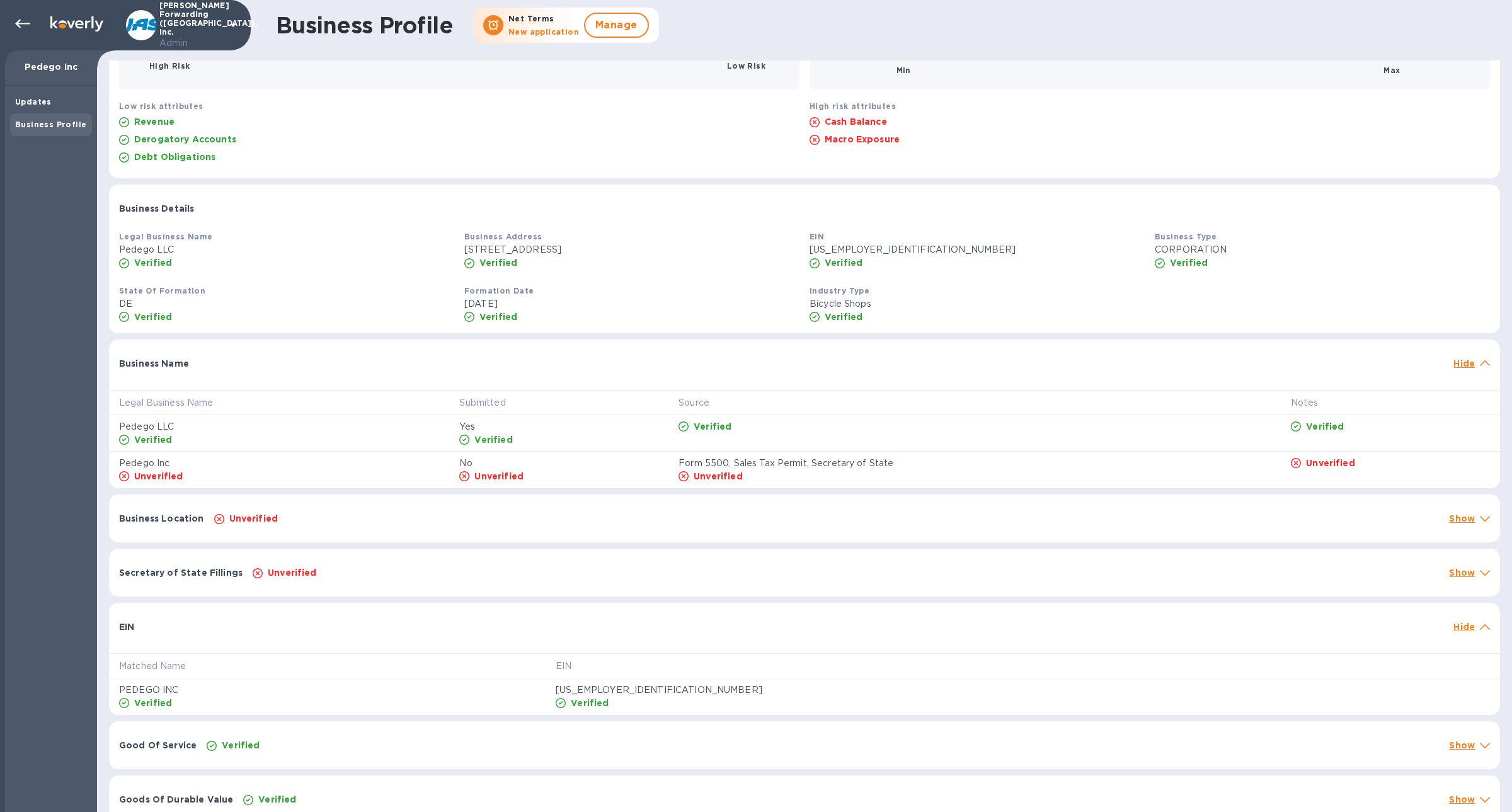
click at [293, 630] on div "EIN" at bounding box center [781, 627] width 1335 height 23
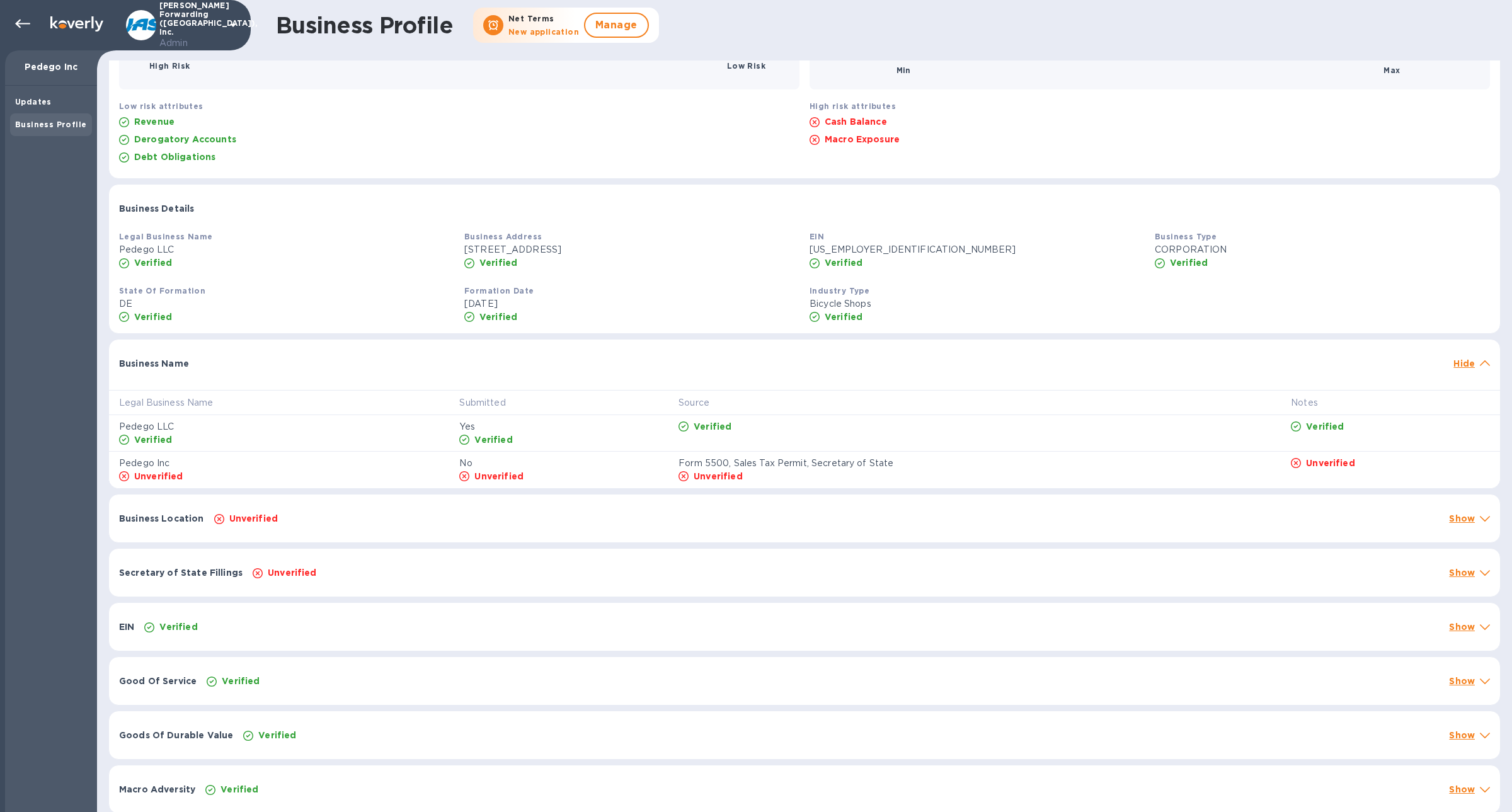
click at [286, 567] on p "Unverified" at bounding box center [292, 573] width 49 height 12
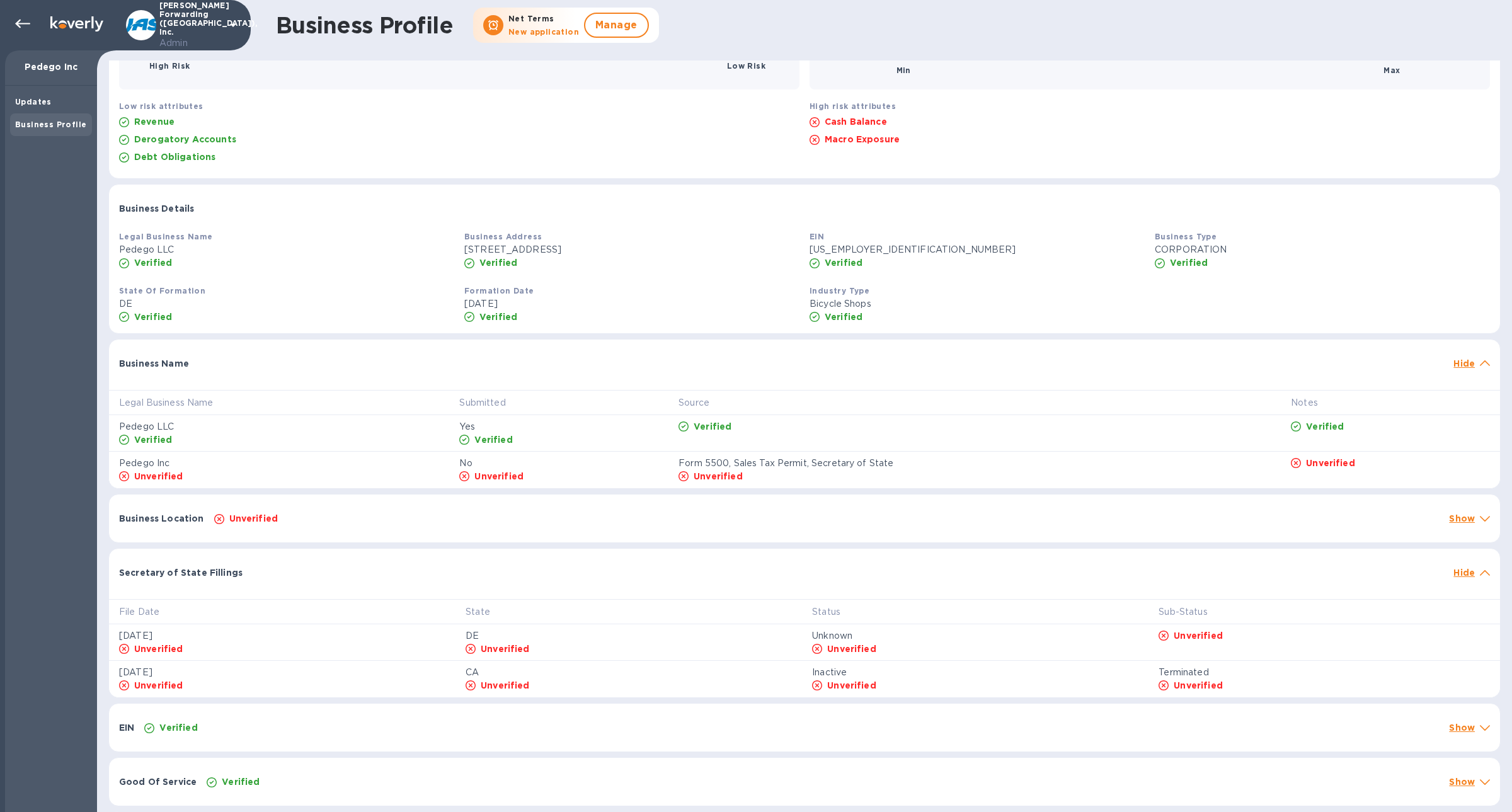
click at [286, 567] on div at bounding box center [848, 566] width 1201 height 10
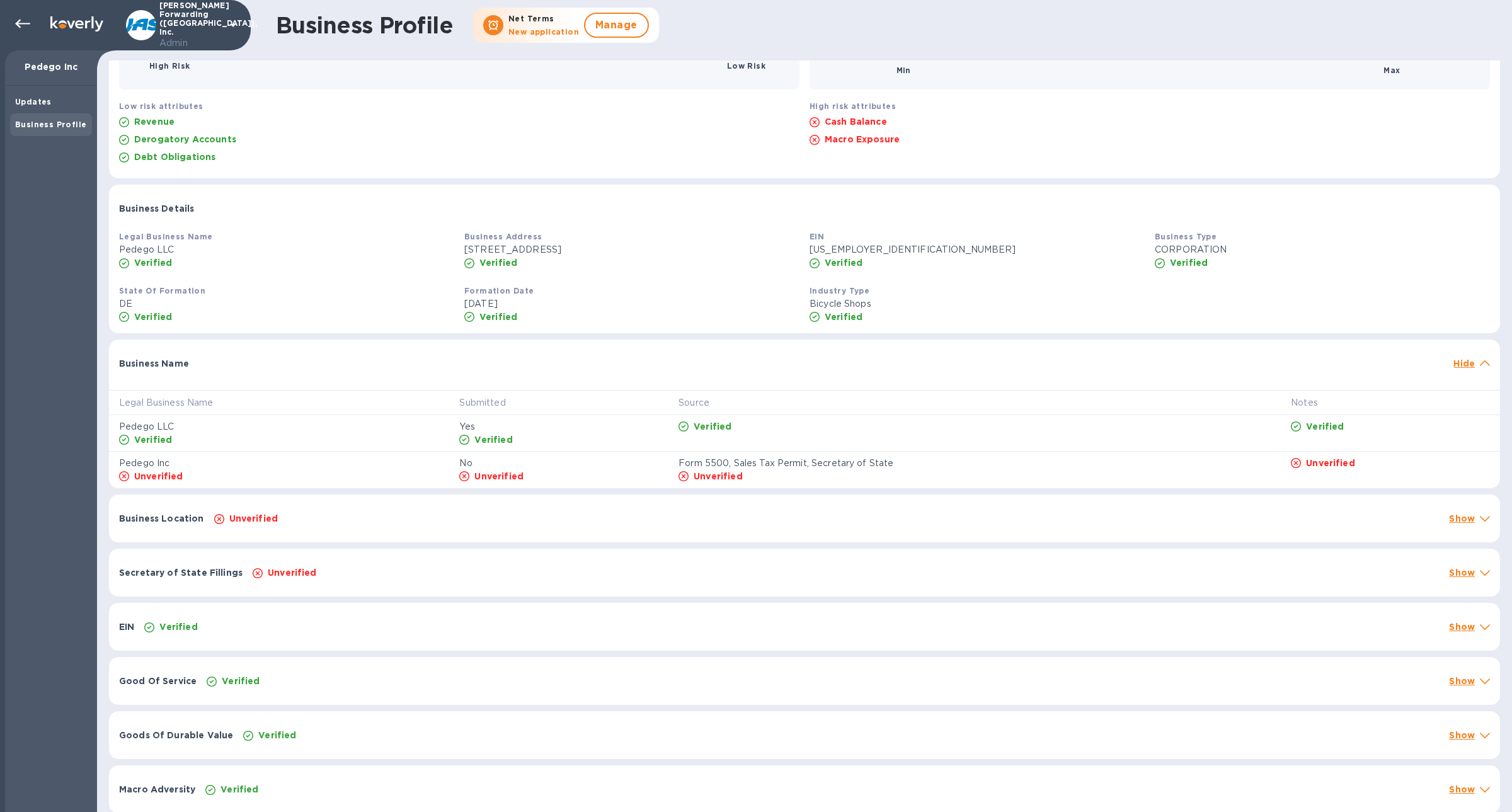
click at [276, 531] on div "Business Location Unverified Show" at bounding box center [805, 518] width 1391 height 48
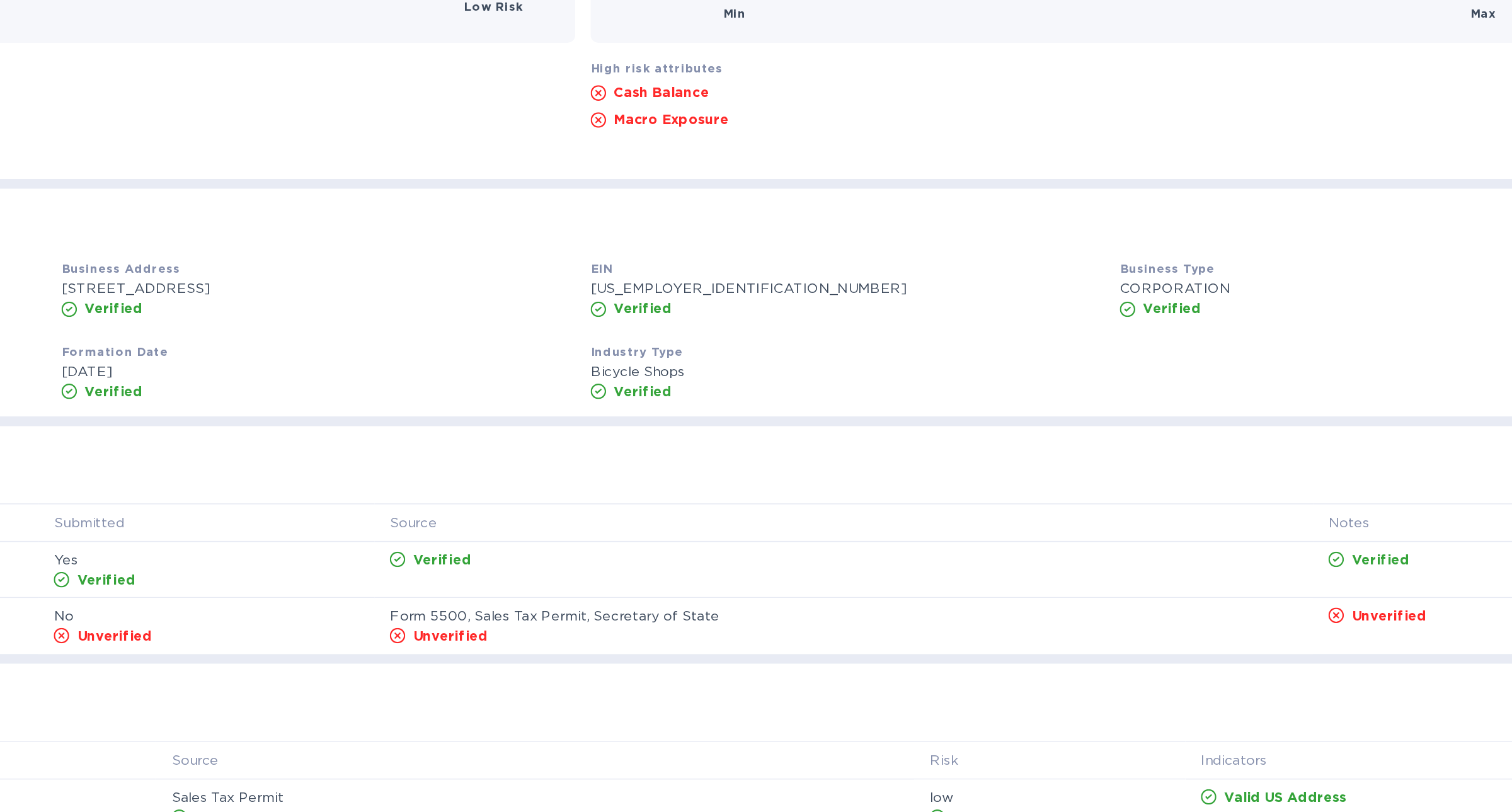
scroll to position [0, 0]
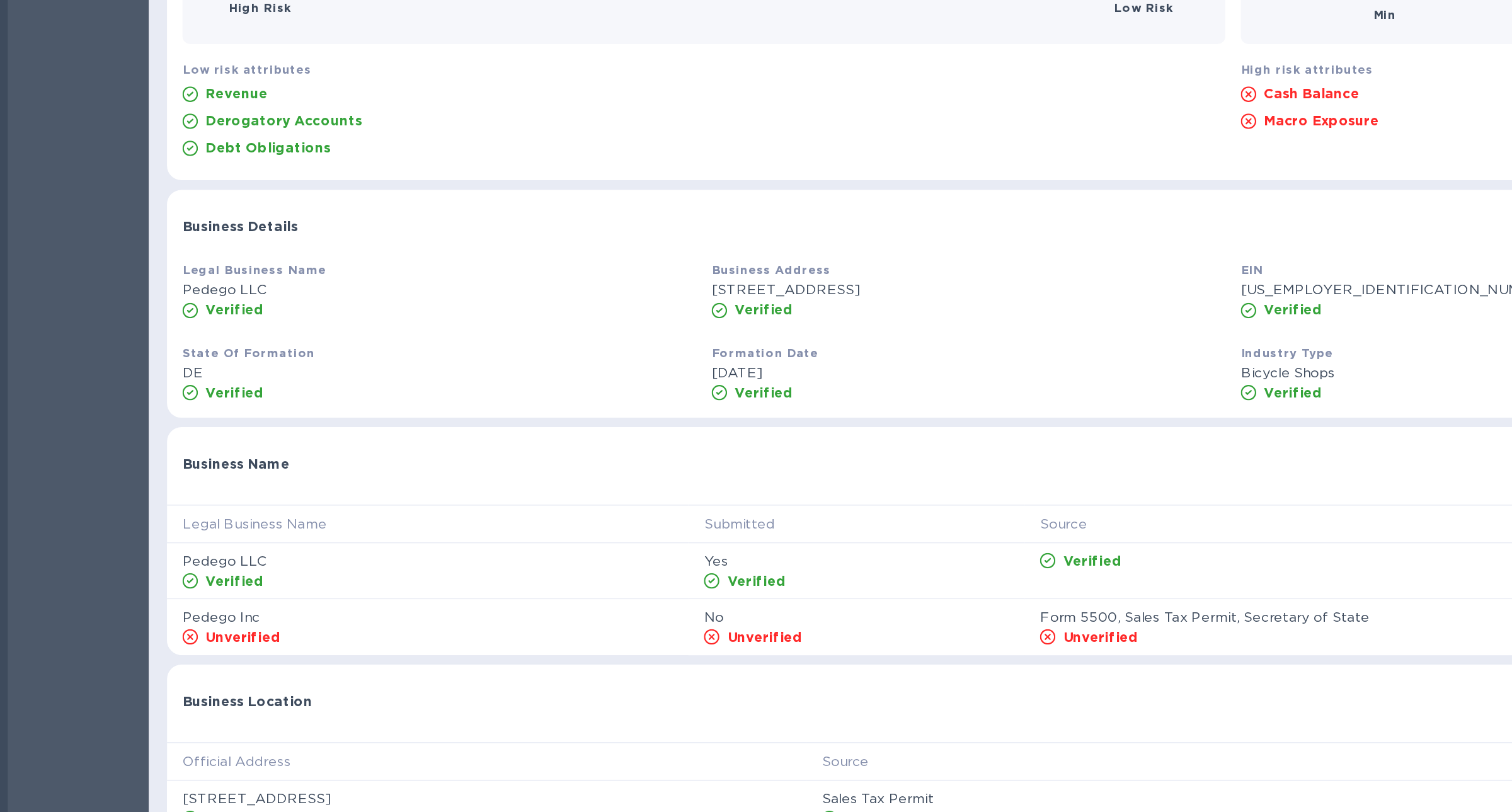
click at [148, 247] on p "Revenue" at bounding box center [155, 245] width 41 height 12
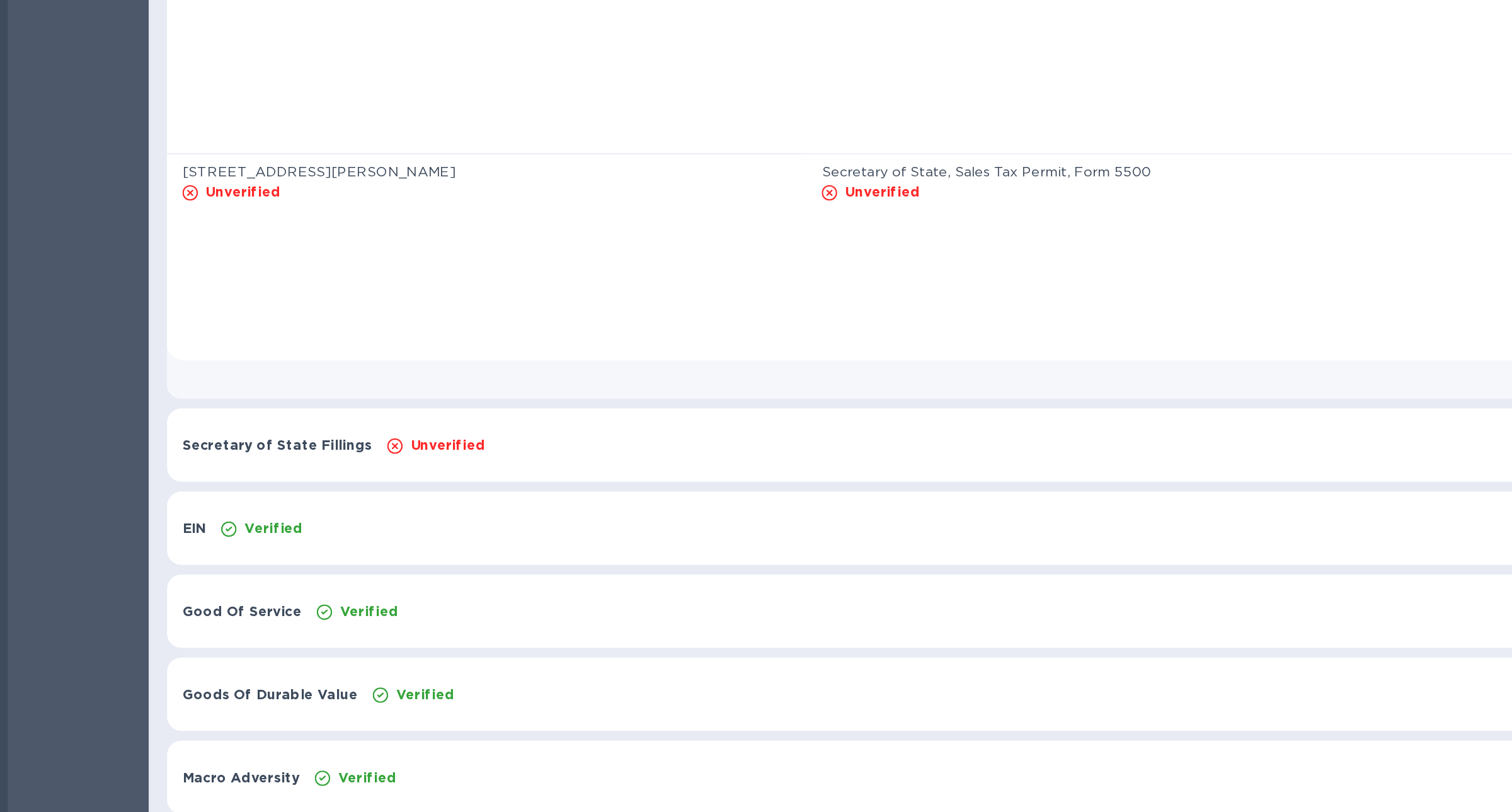
click at [149, 633] on div "EIN Verified Show" at bounding box center [805, 626] width 1391 height 48
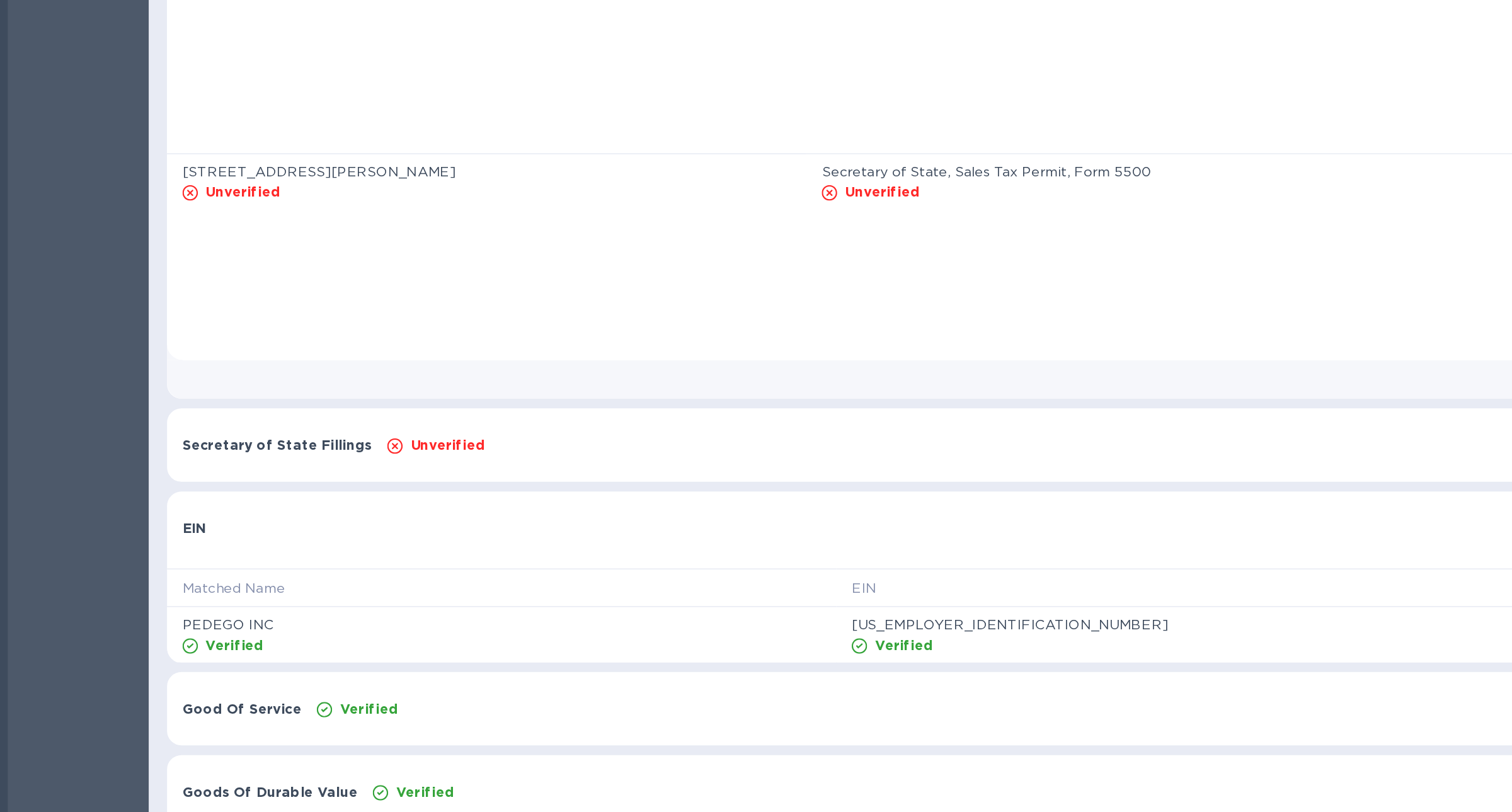
scroll to position [462, 0]
click at [149, 633] on div "EIN Hide" at bounding box center [805, 623] width 1391 height 41
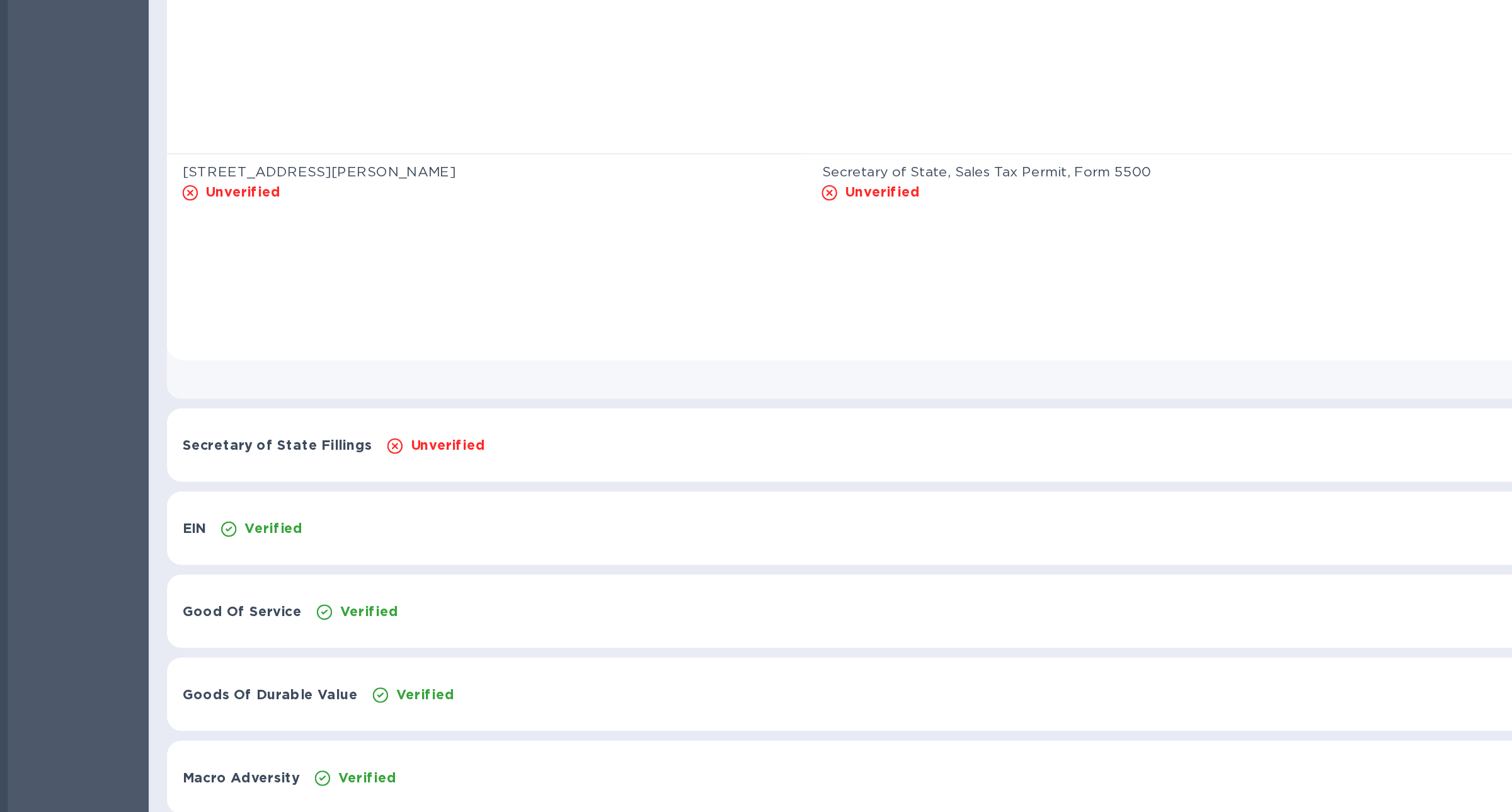
scroll to position [0, 0]
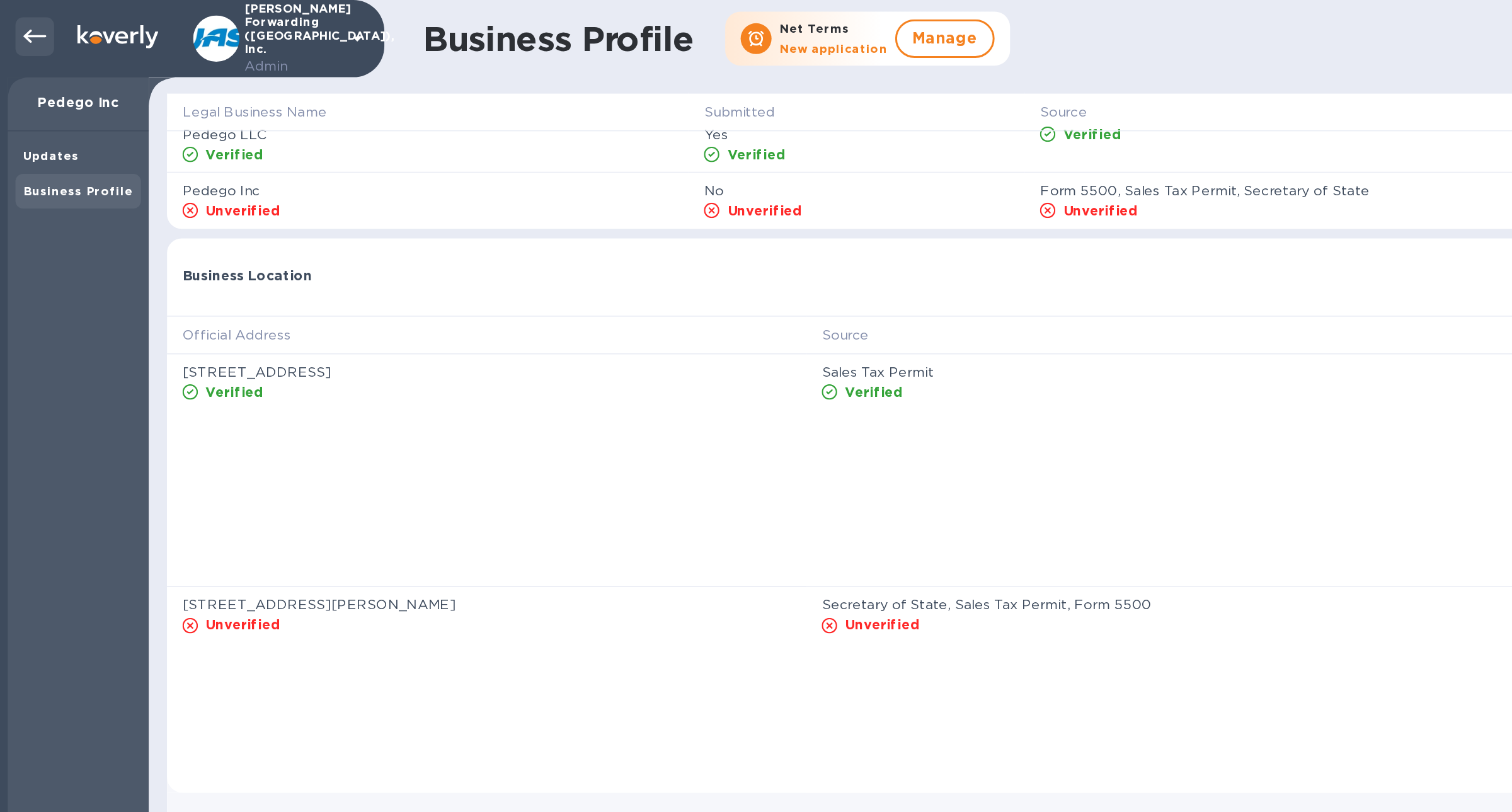
click at [18, 23] on icon at bounding box center [22, 23] width 15 height 9
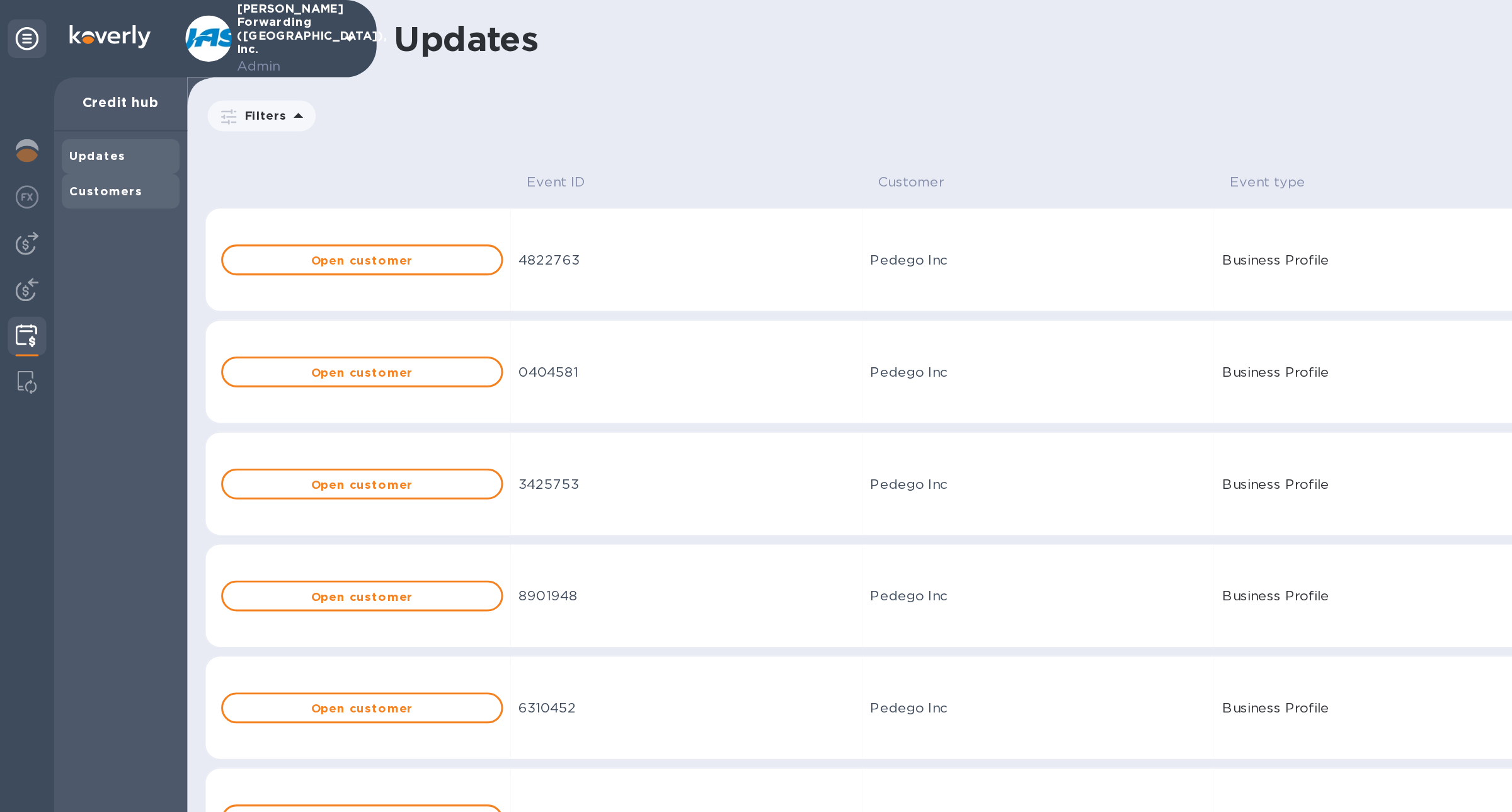
click at [91, 126] on div "Customers" at bounding box center [79, 125] width 67 height 12
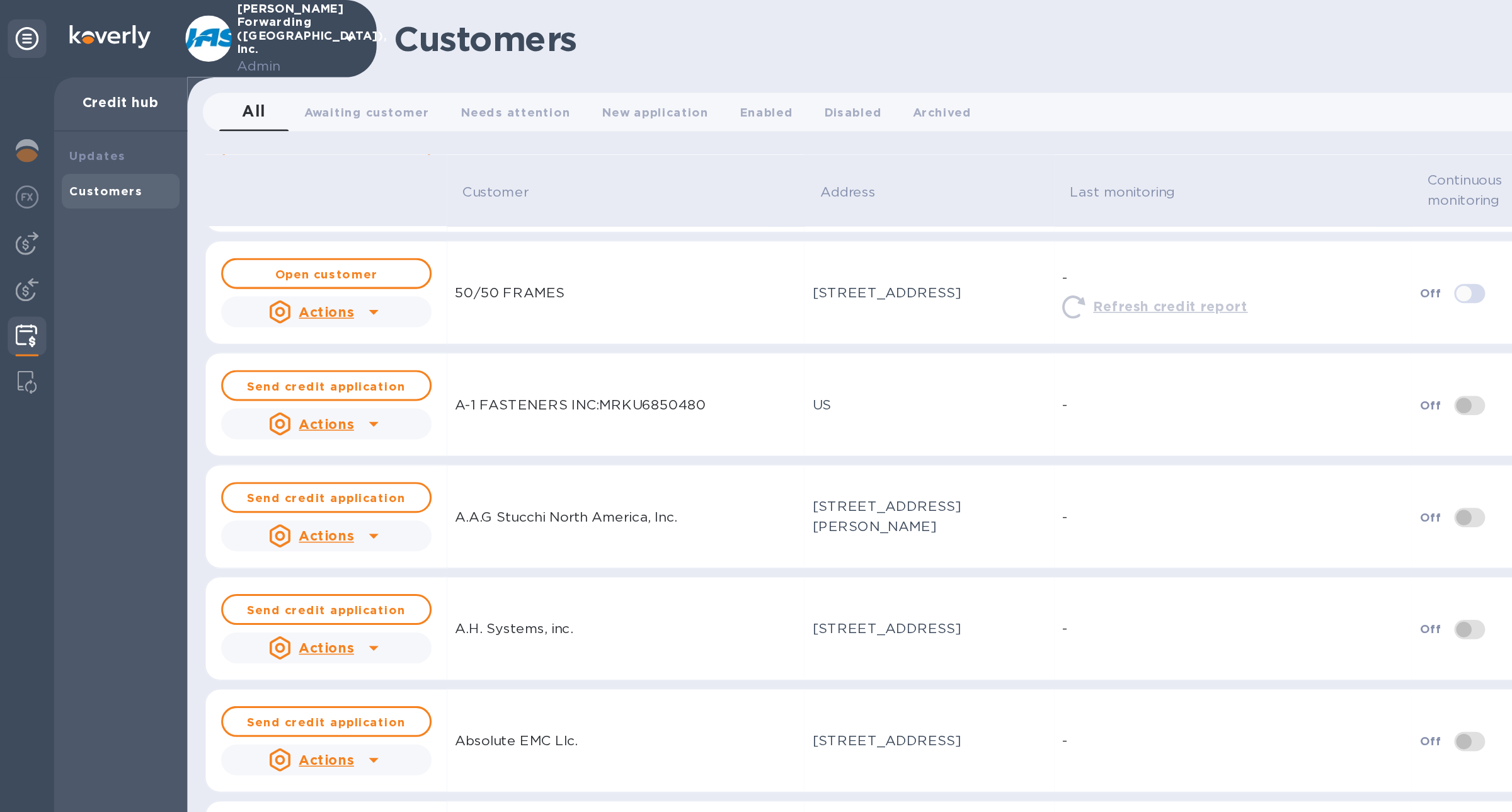
scroll to position [141, 0]
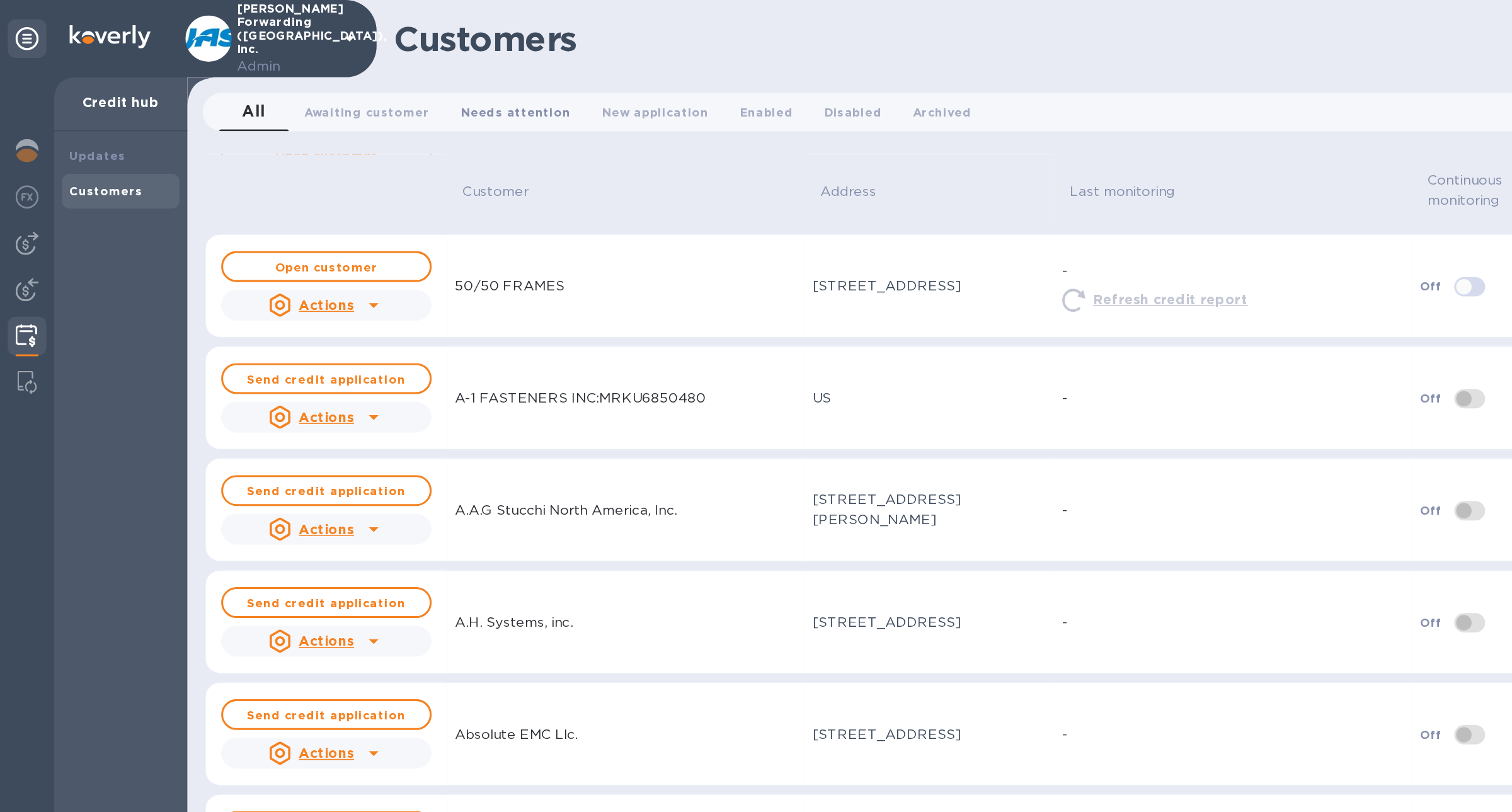
click at [353, 80] on button "Needs attention 0" at bounding box center [336, 73] width 92 height 25
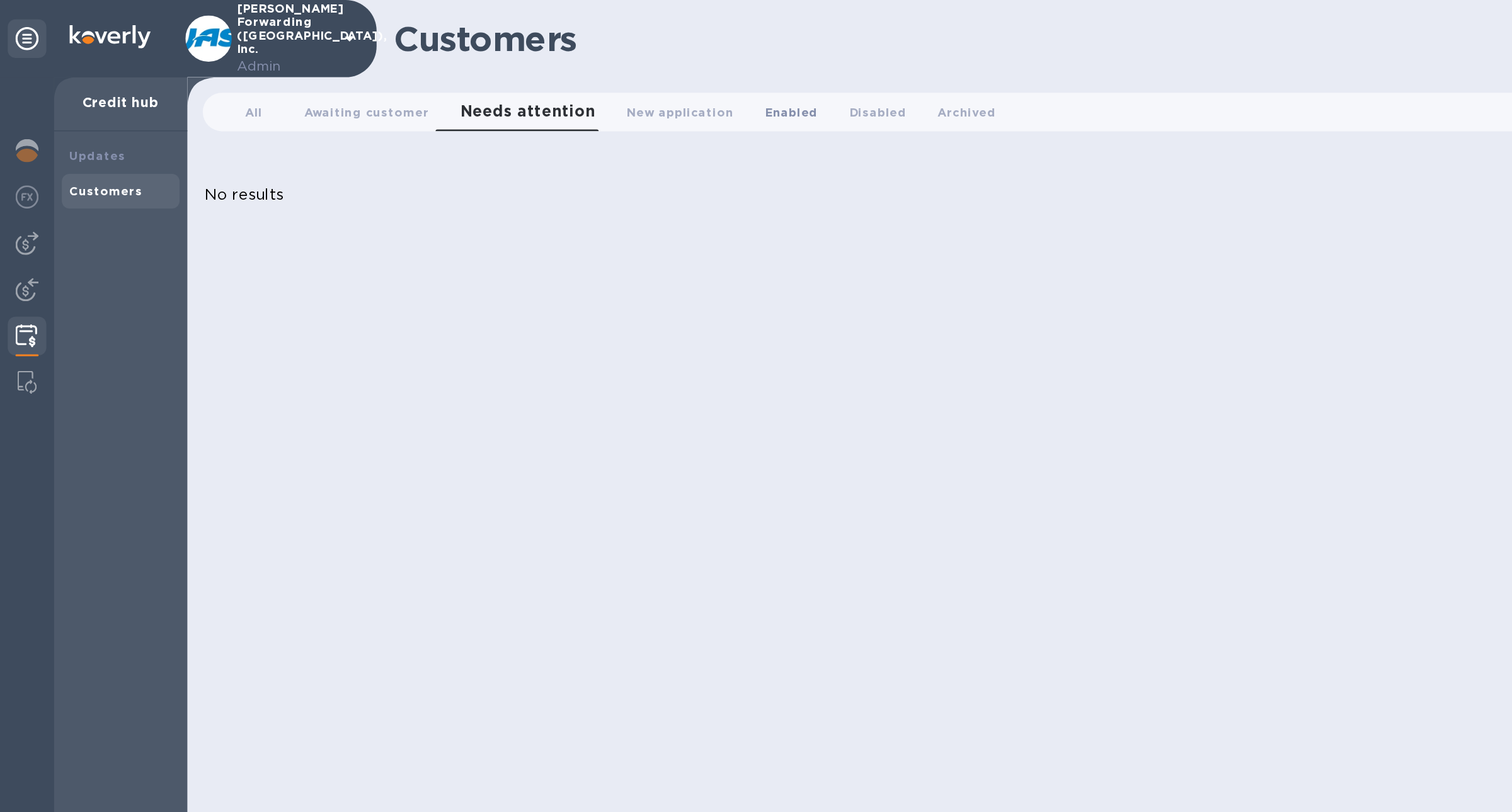
click at [499, 75] on span "Enabled 0" at bounding box center [516, 73] width 34 height 13
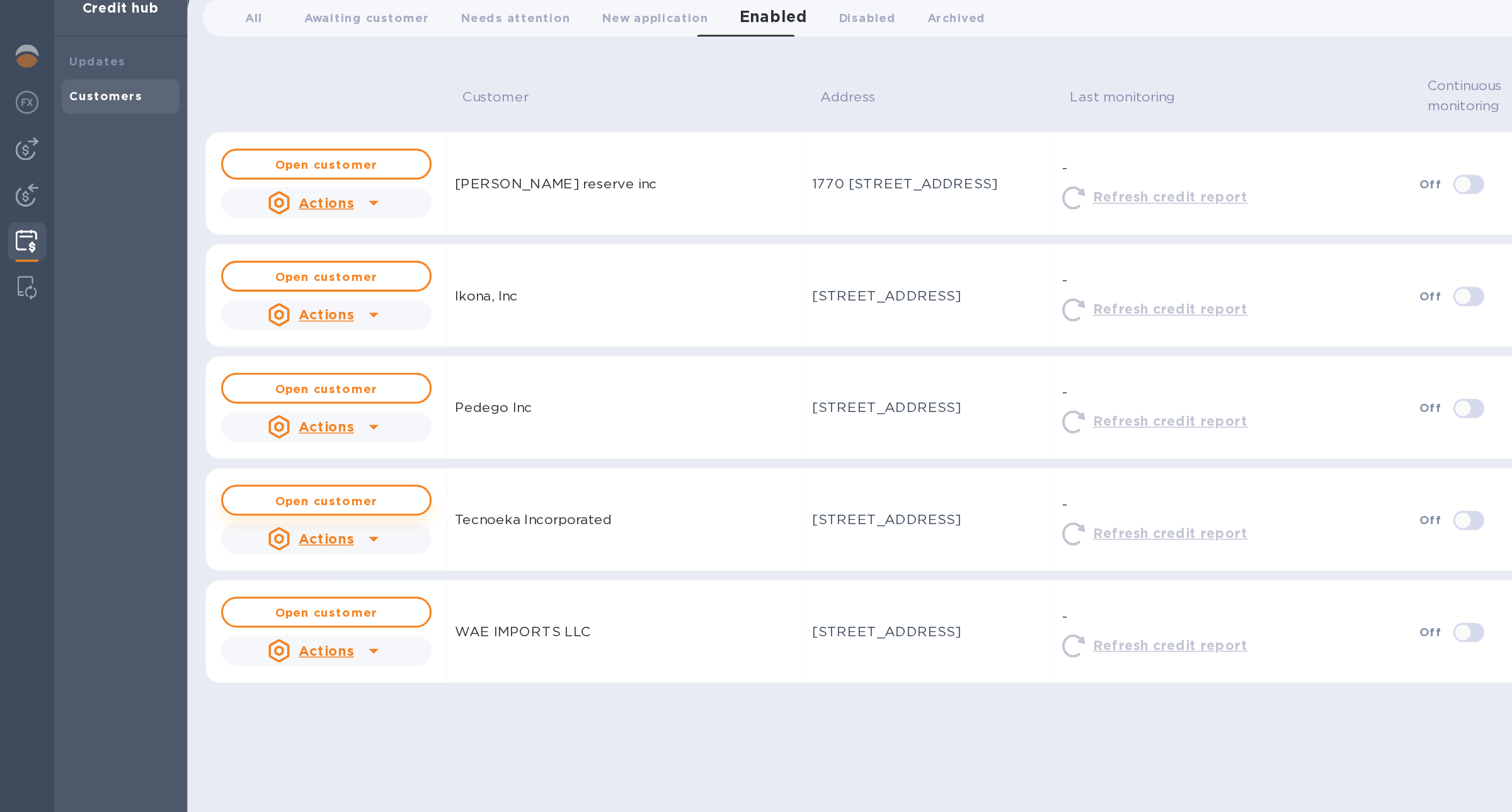
click at [248, 394] on button "Open customer" at bounding box center [213, 388] width 137 height 20
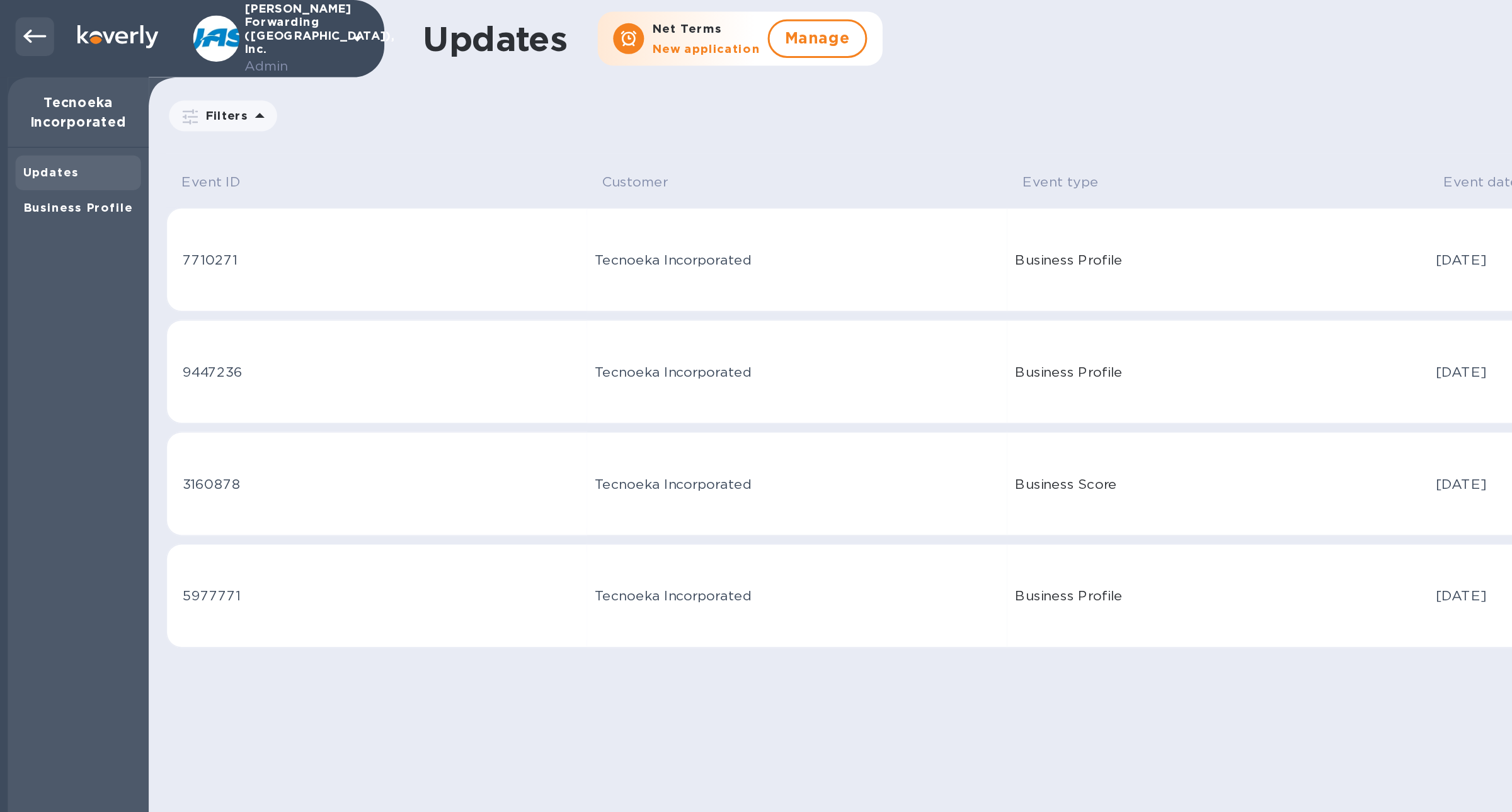
click at [23, 25] on icon at bounding box center [22, 23] width 15 height 15
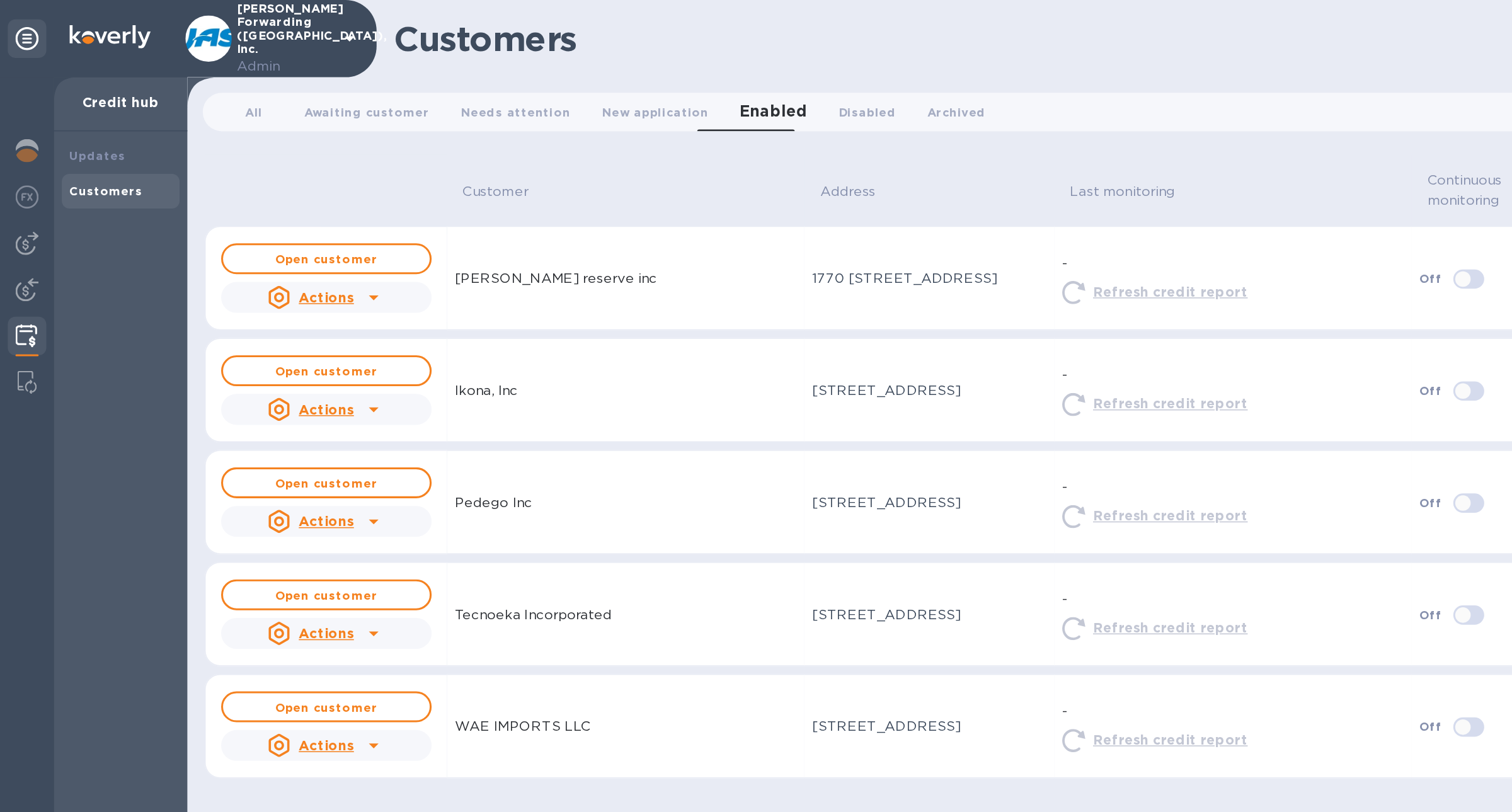
click at [250, 415] on icon at bounding box center [244, 413] width 15 height 15
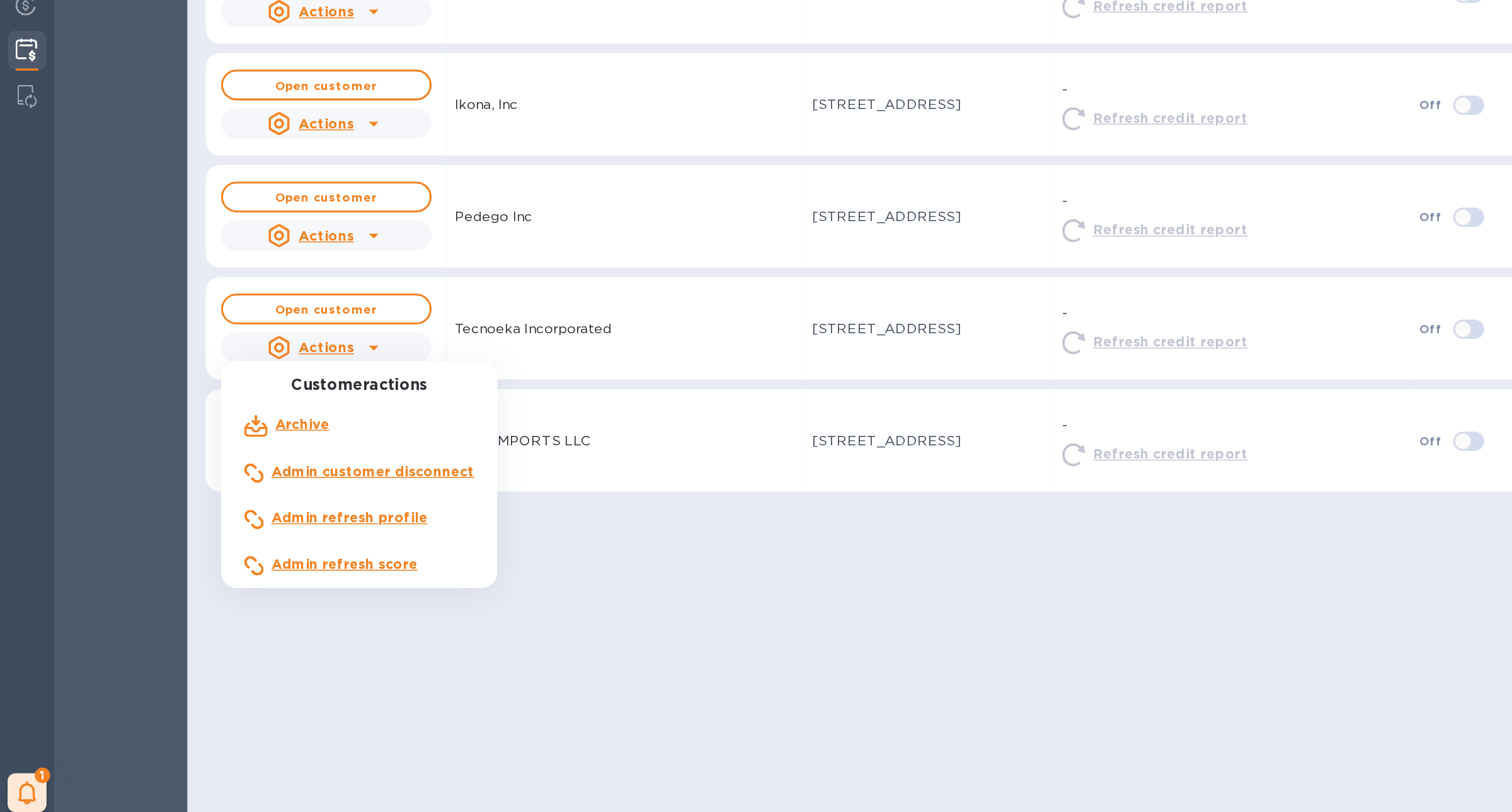
click at [243, 530] on p "Admin refresh profile" at bounding box center [228, 525] width 102 height 13
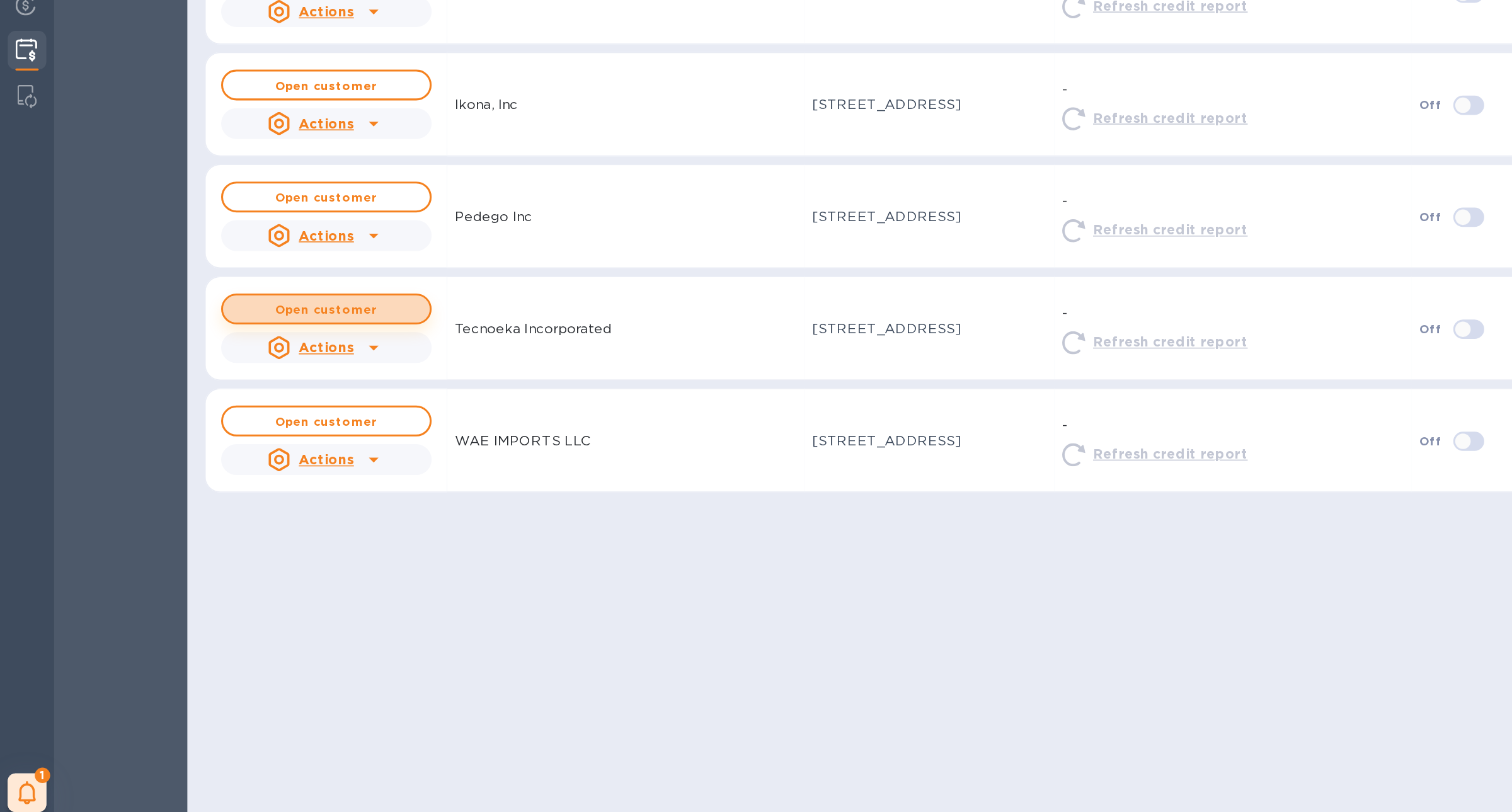
click at [241, 387] on b "Open customer" at bounding box center [213, 389] width 67 height 9
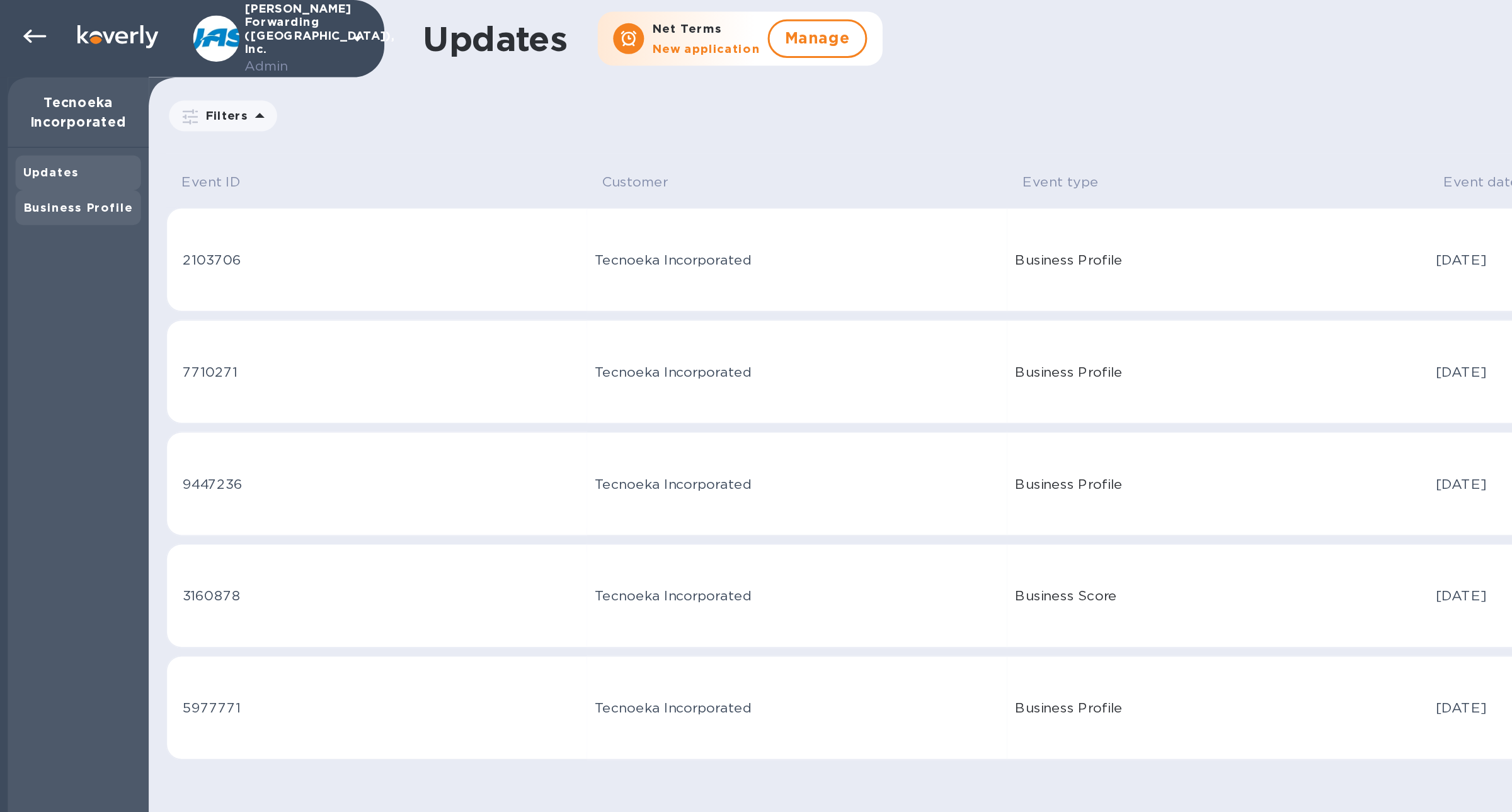
click at [52, 141] on div "Business Profile" at bounding box center [51, 135] width 72 height 12
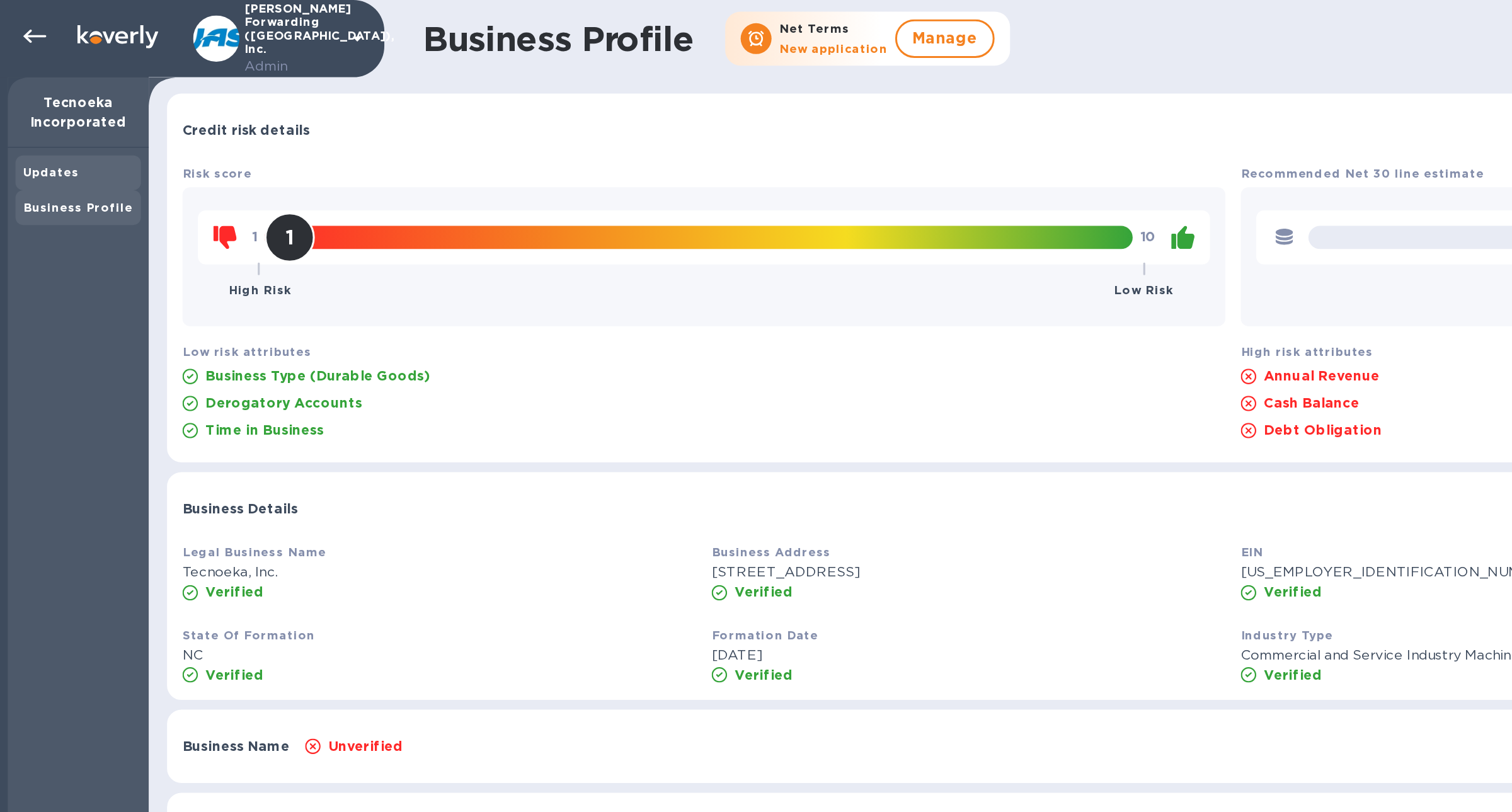
click at [48, 121] on div "Updates" at bounding box center [51, 112] width 82 height 23
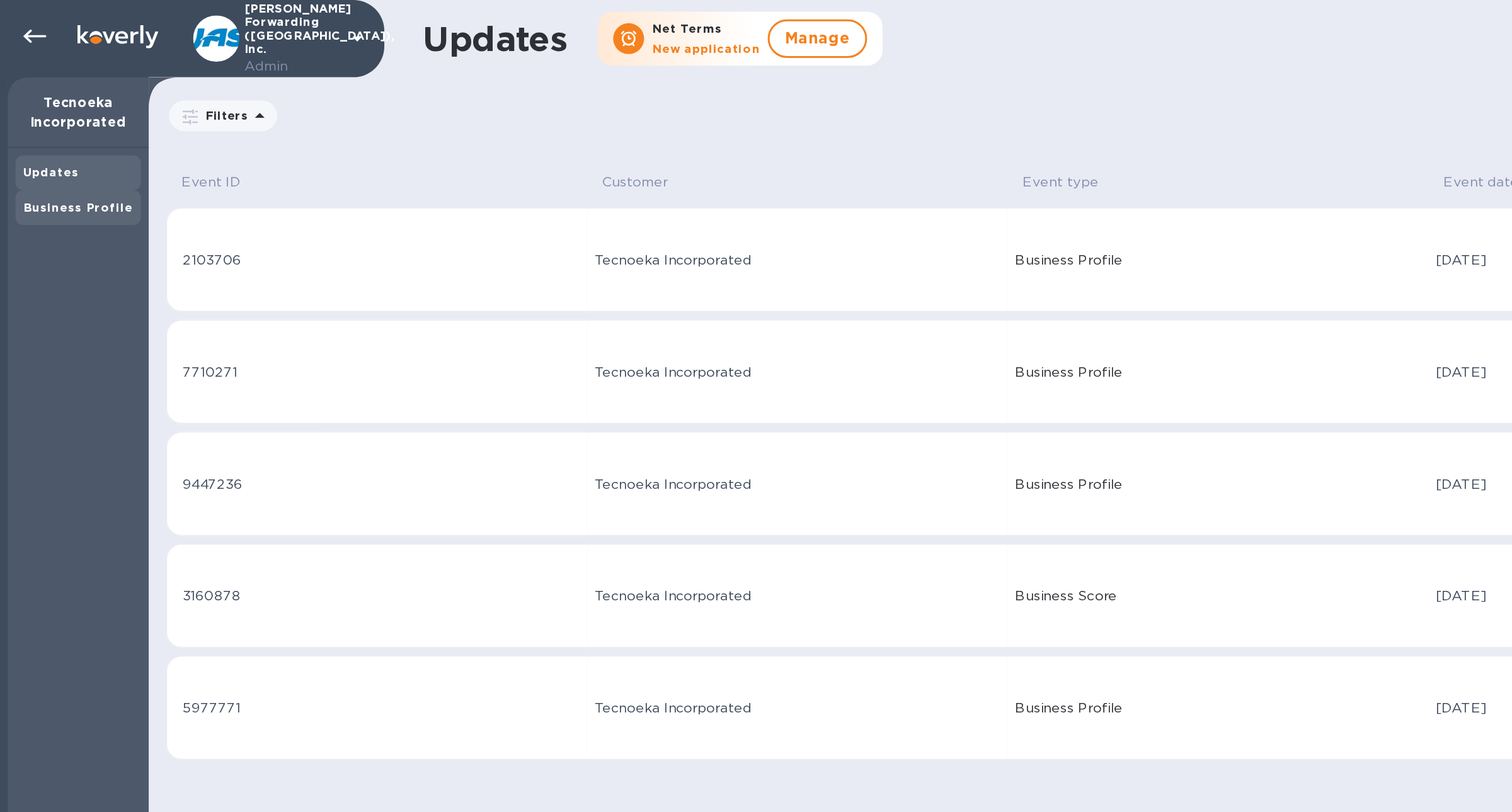
click at [42, 141] on div "Business Profile" at bounding box center [51, 135] width 72 height 12
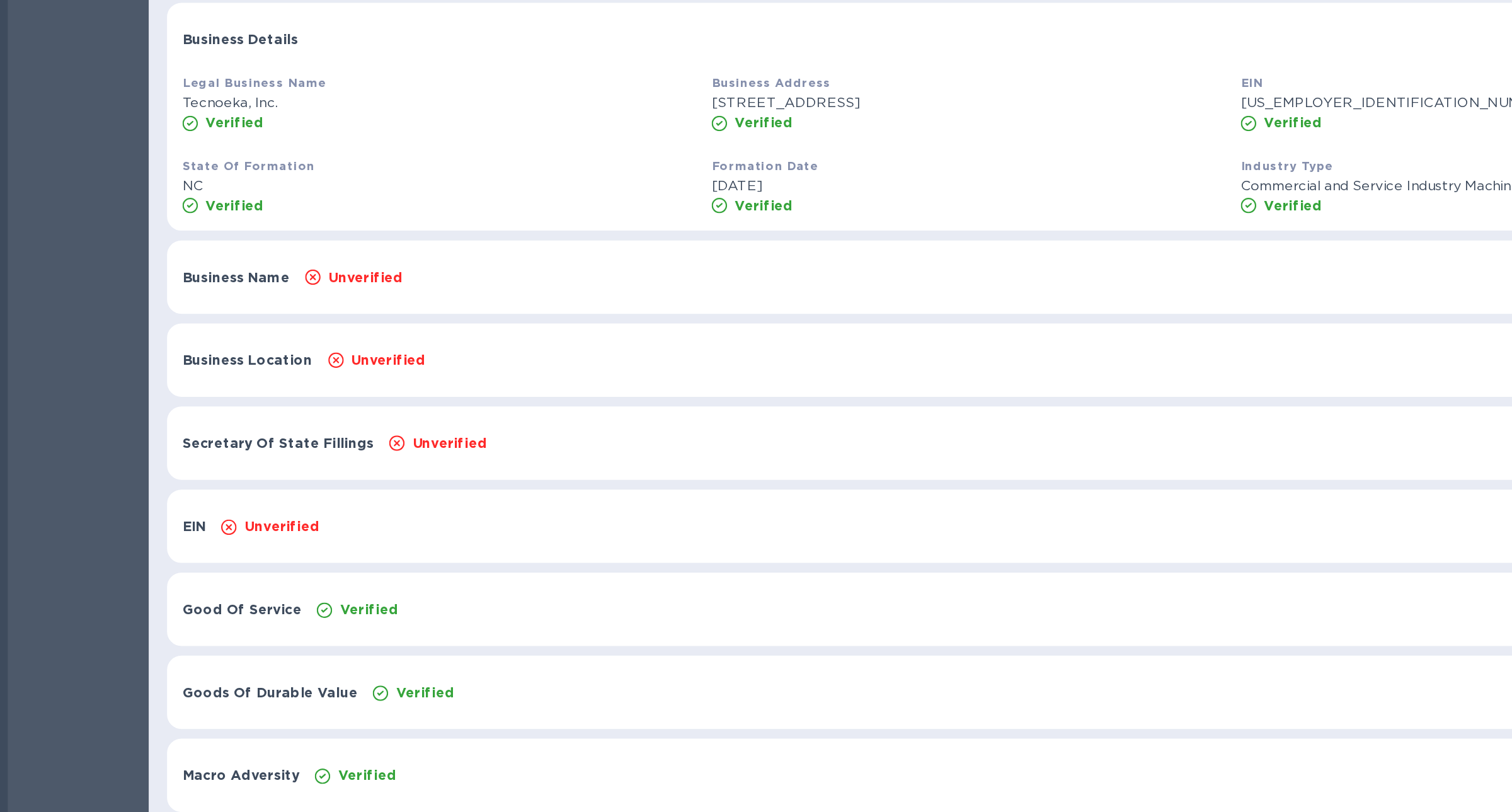
click at [237, 473] on div "Business Name Unverified Show" at bounding box center [805, 463] width 1391 height 48
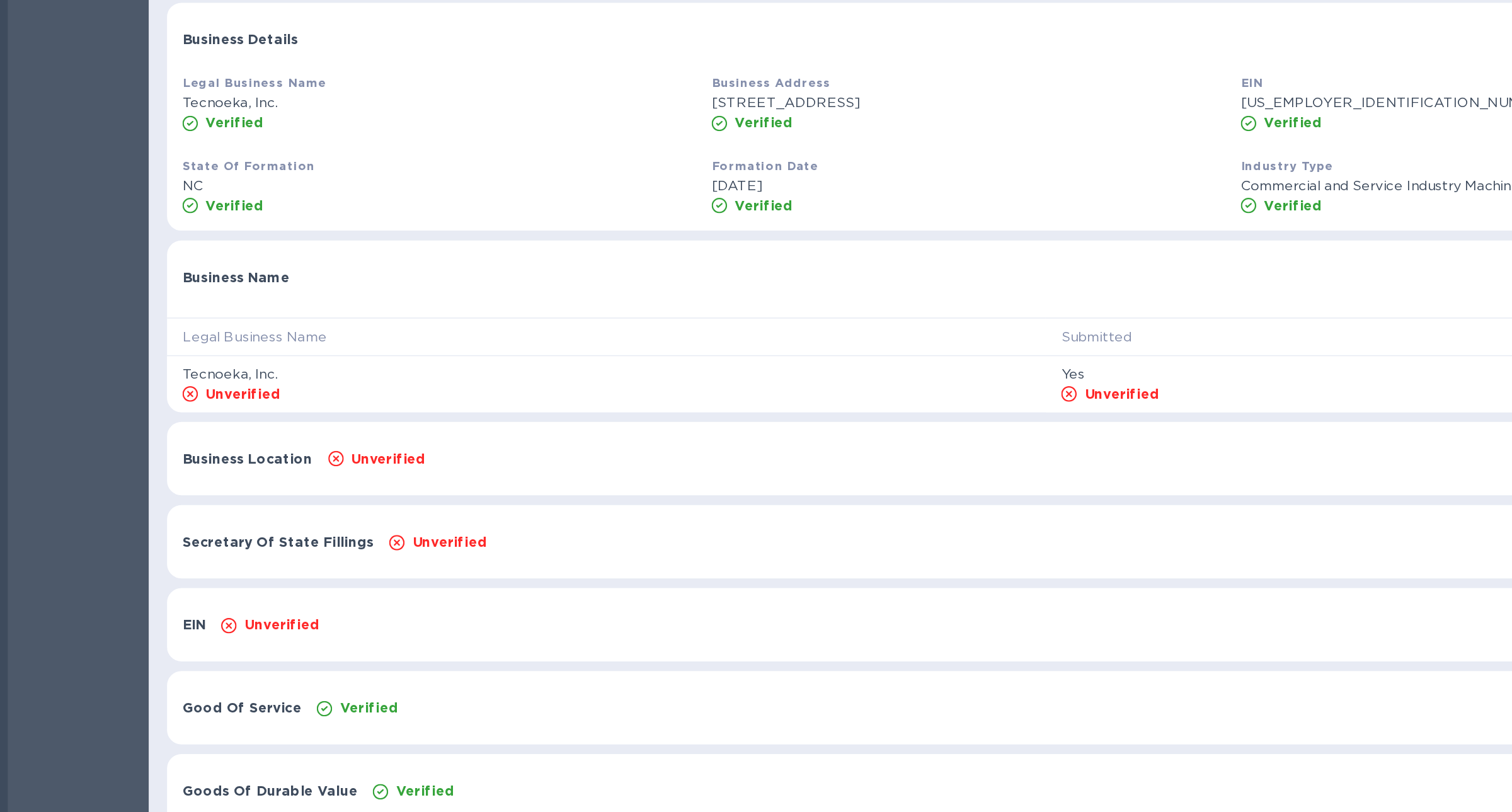
click at [254, 503] on th "Legal Business Name" at bounding box center [396, 502] width 574 height 25
click at [238, 477] on div "Business Name Hide" at bounding box center [805, 460] width 1391 height 41
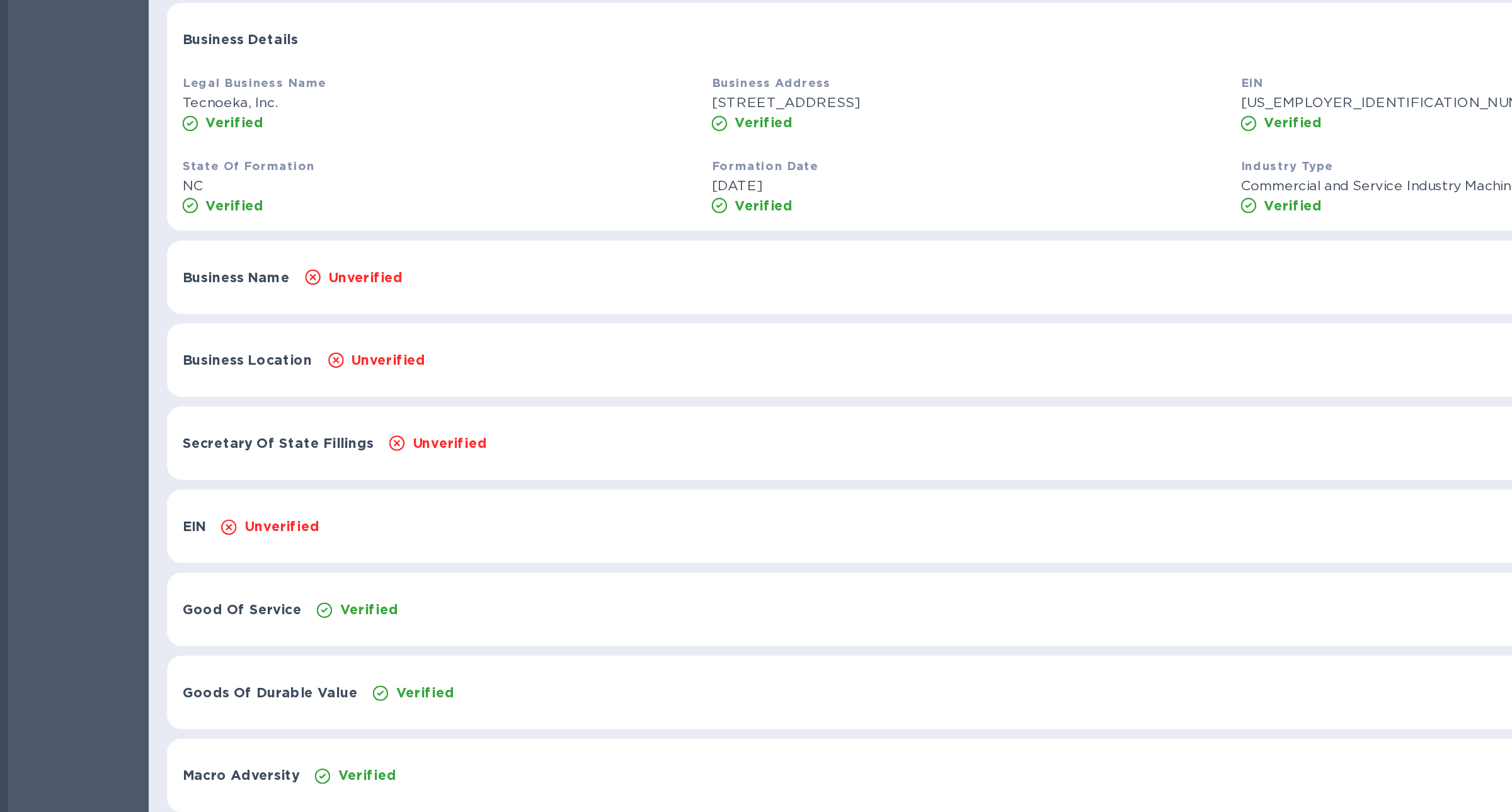
click at [244, 508] on div "Business Location Unverified Show" at bounding box center [805, 517] width 1391 height 48
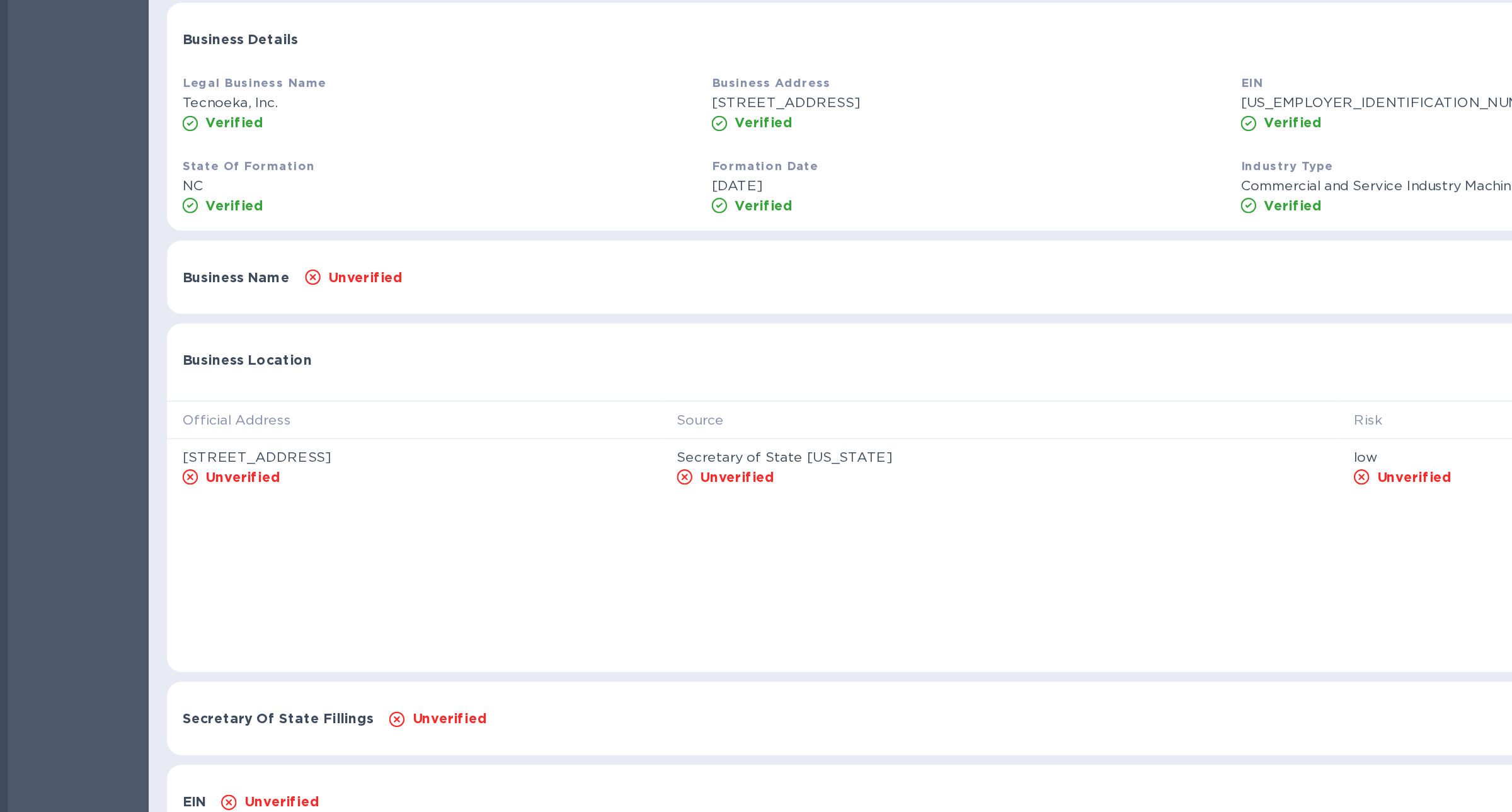
scroll to position [203, 0]
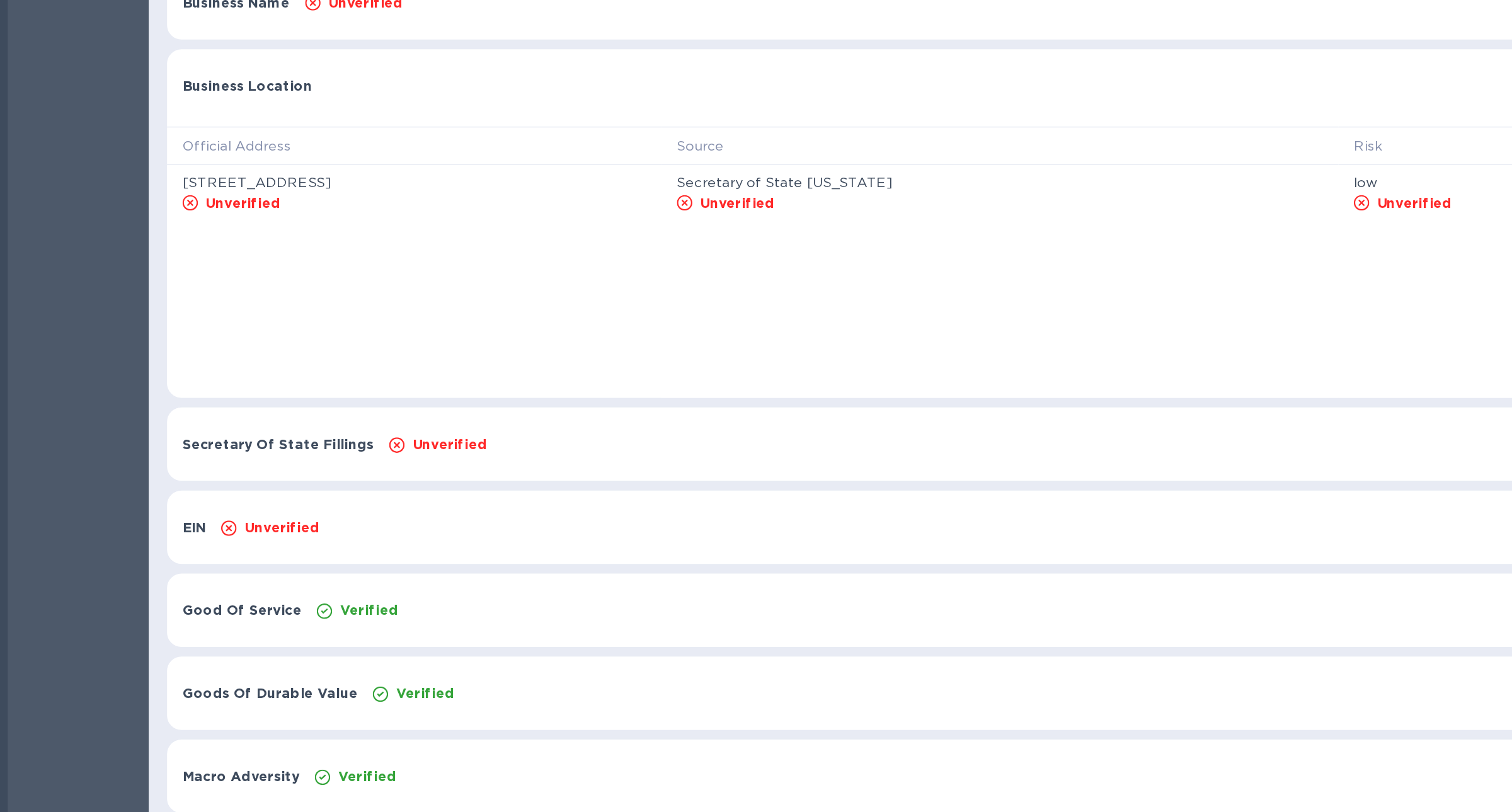
click at [279, 584] on div "Secretary Of State Fillings Unverified Show" at bounding box center [805, 572] width 1391 height 48
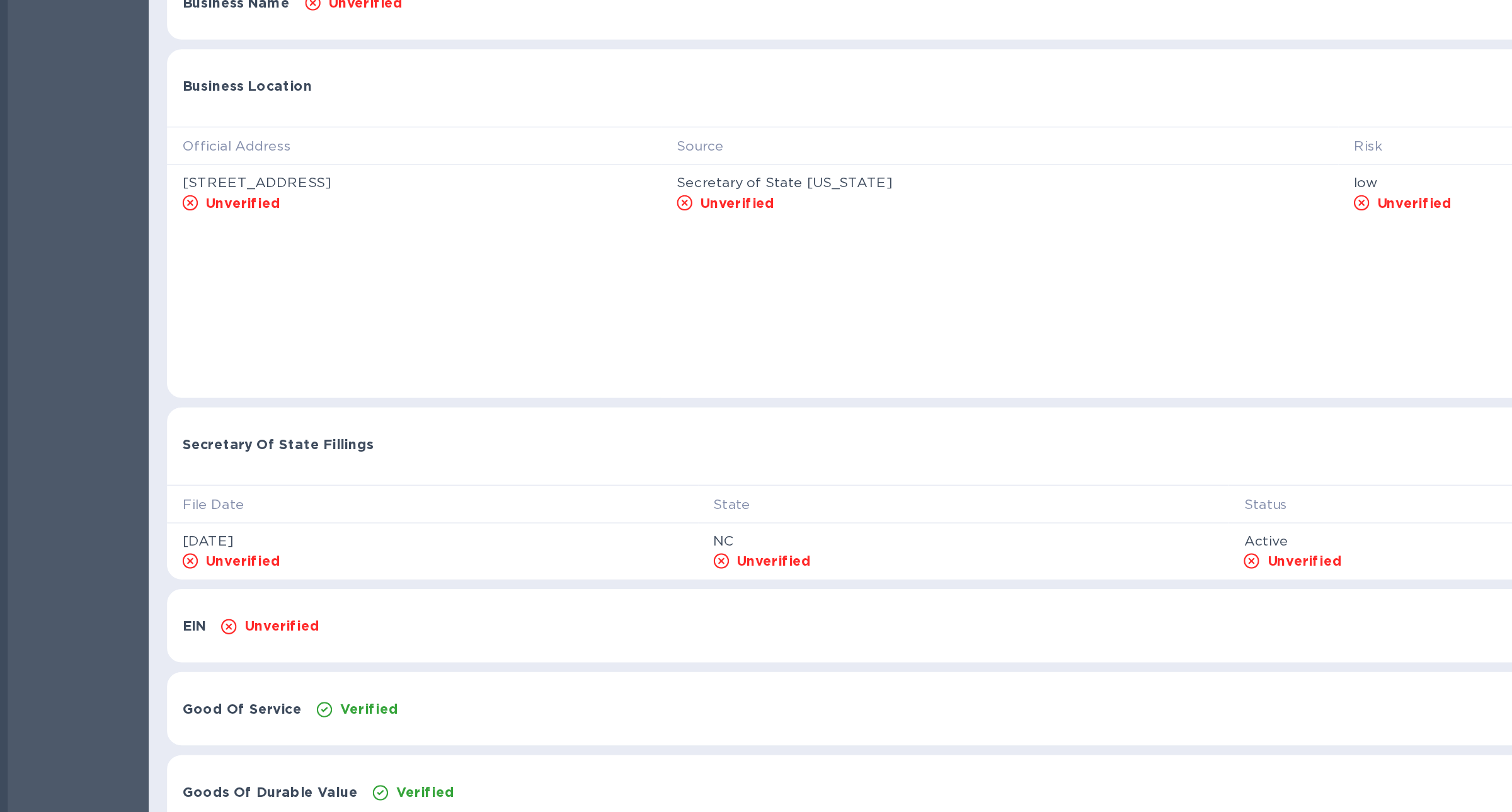
click at [279, 584] on div "Secretary Of State Fillings Hide" at bounding box center [805, 568] width 1391 height 41
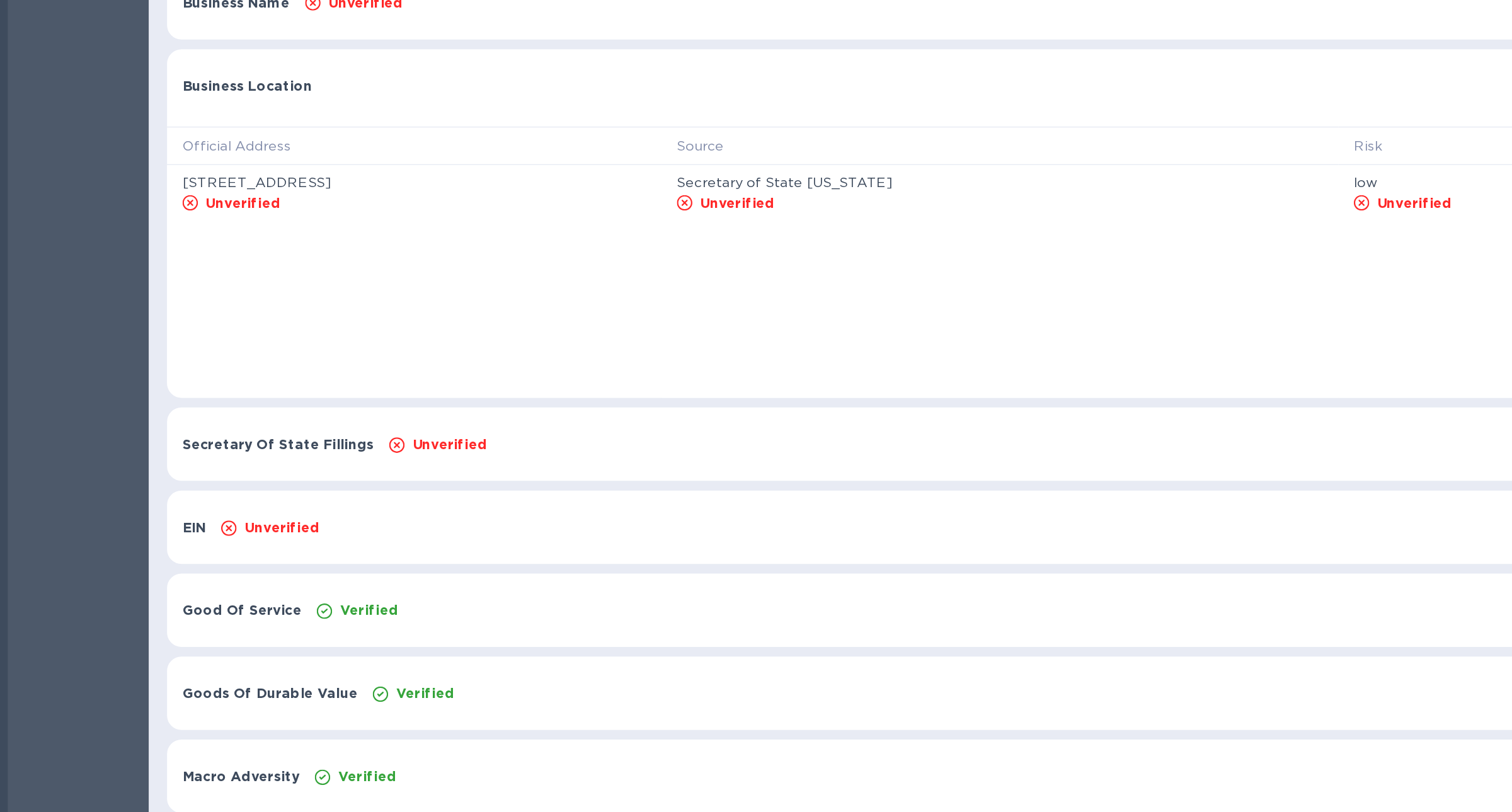
click at [246, 373] on th "Official Address" at bounding box center [270, 377] width 322 height 25
click at [236, 347] on div "Business Location Hide" at bounding box center [805, 335] width 1391 height 41
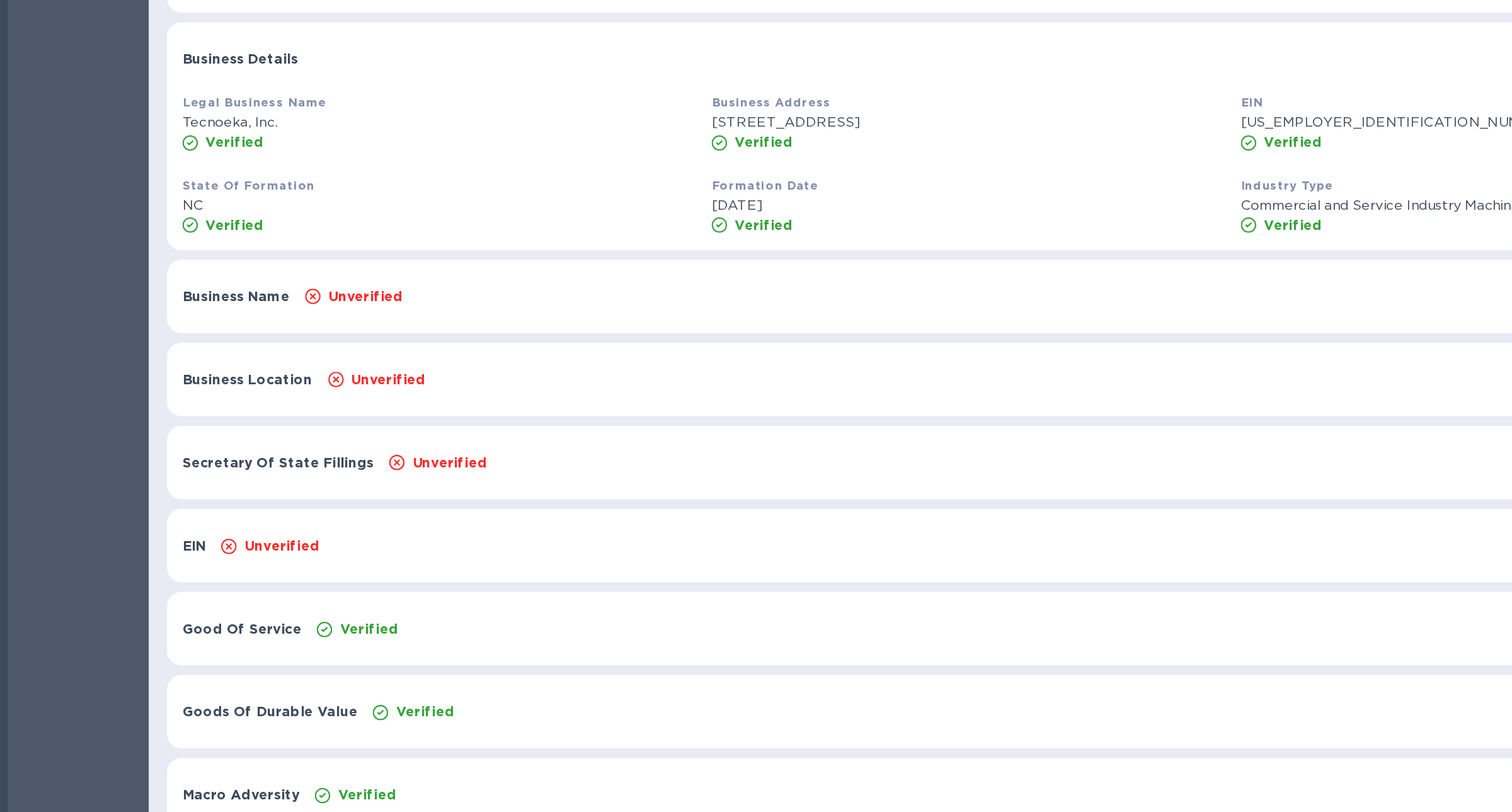
scroll to position [0, 0]
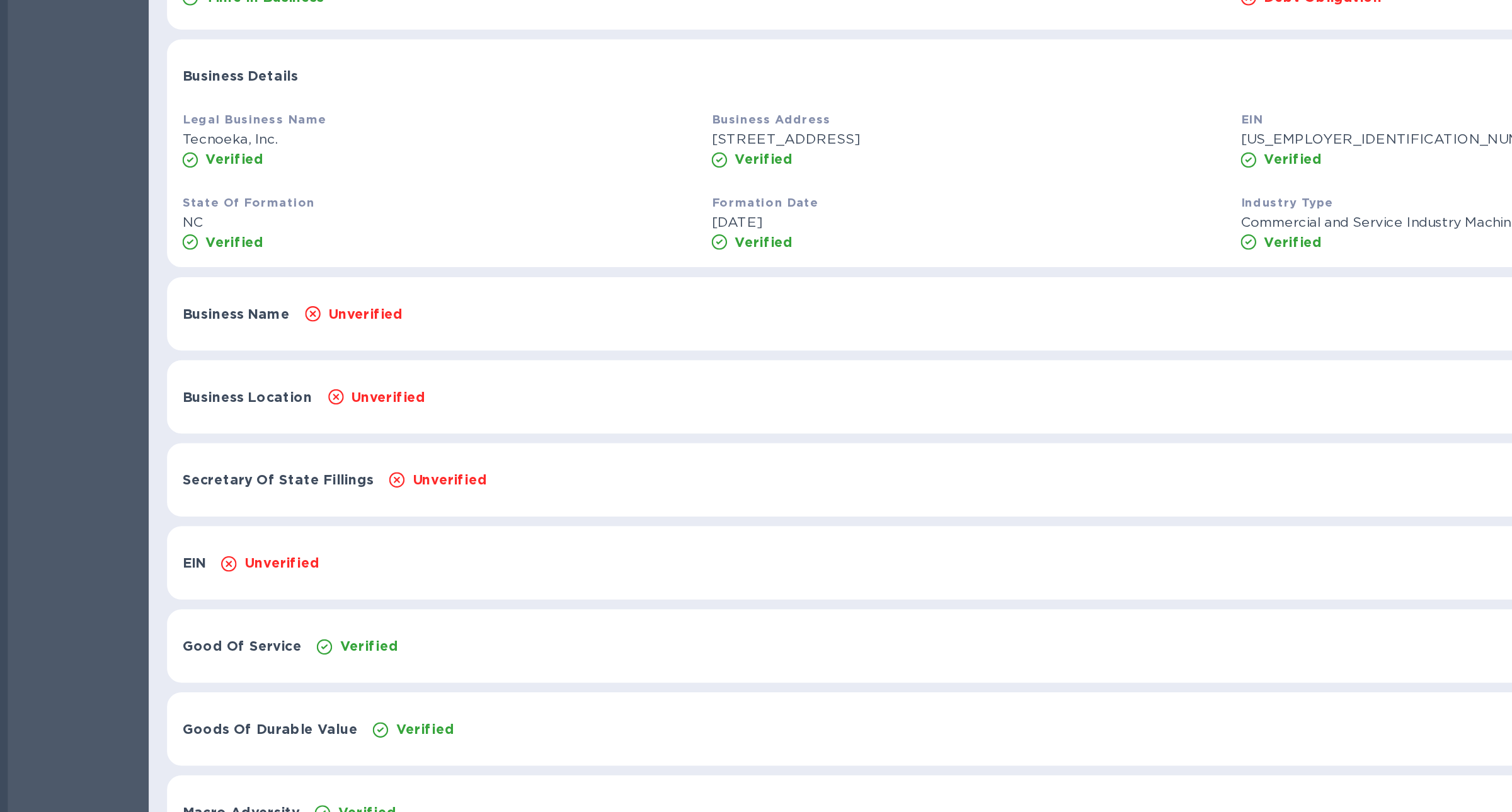
click at [219, 493] on div "Business Name Unverified Show" at bounding box center [805, 486] width 1391 height 48
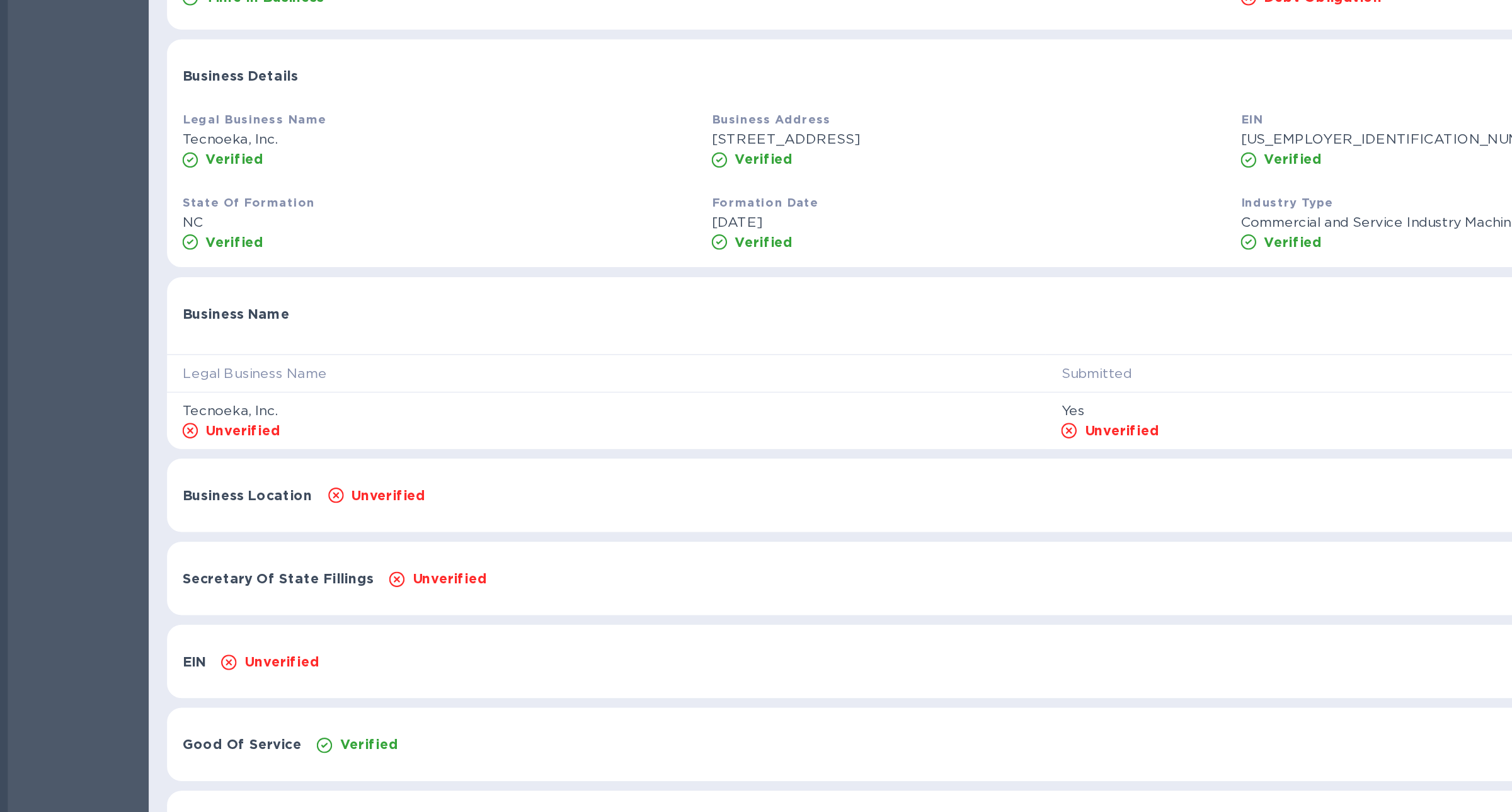
click at [358, 643] on div "Secretary Of State Fillings Unverified Show" at bounding box center [805, 659] width 1391 height 48
